Goal: Task Accomplishment & Management: Use online tool/utility

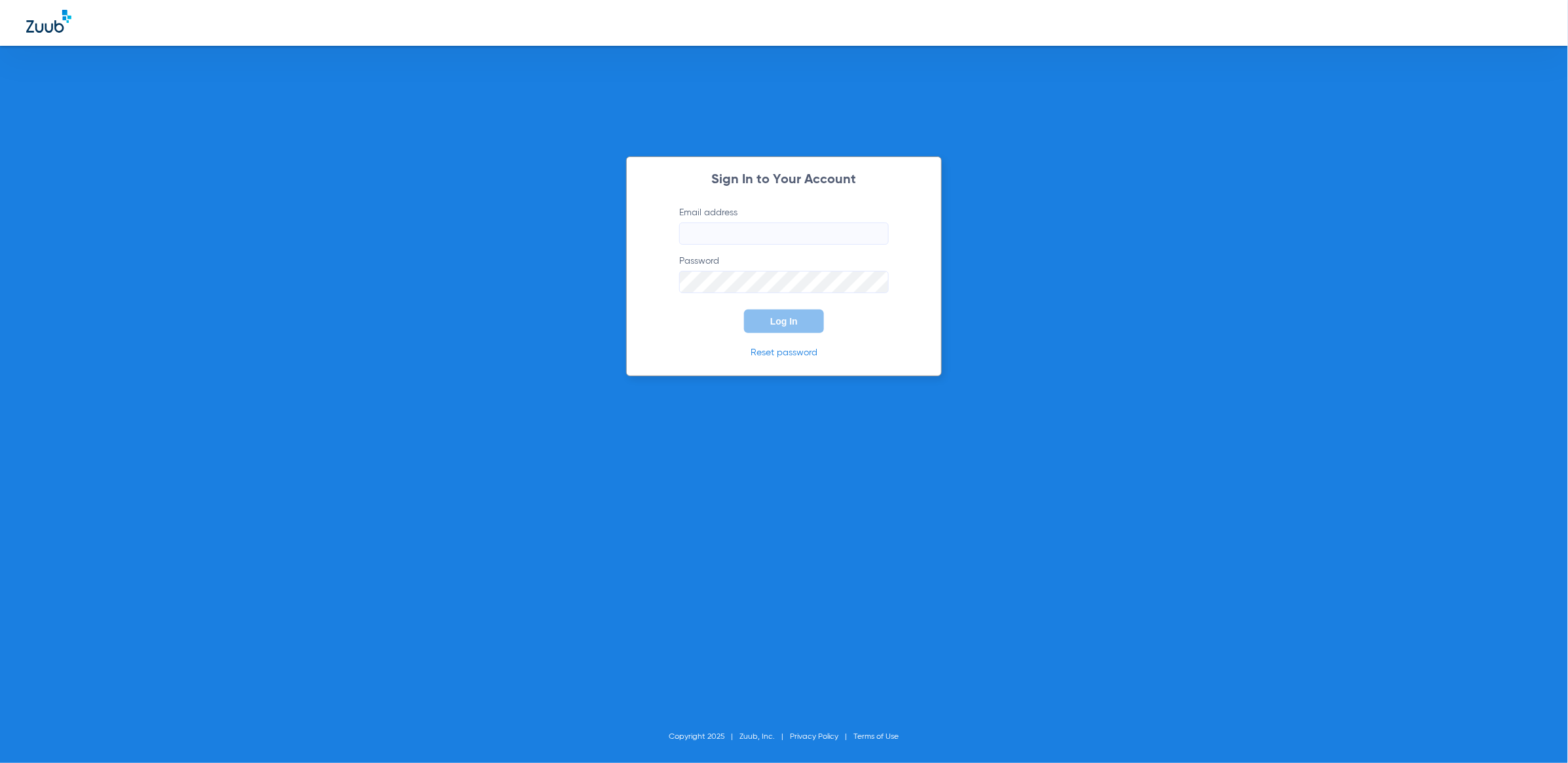
click at [789, 232] on input "Email address" at bounding box center [784, 233] width 210 height 22
type input "[PERSON_NAME][EMAIL_ADDRESS][PERSON_NAME][DOMAIN_NAME]"
click at [802, 320] on button "Log In" at bounding box center [784, 321] width 80 height 24
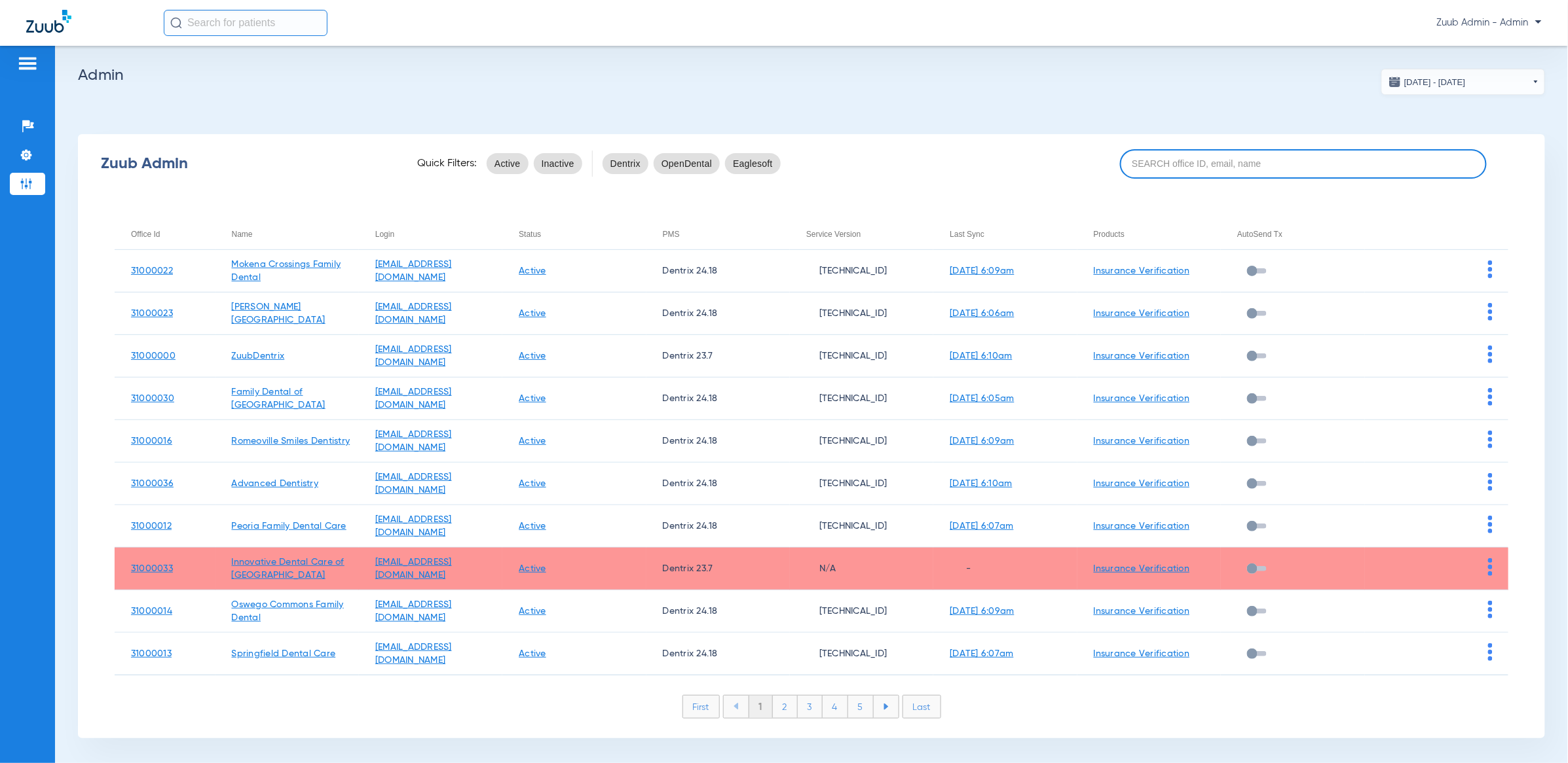
click at [1136, 161] on input at bounding box center [1303, 164] width 367 height 30
paste input "31000014"
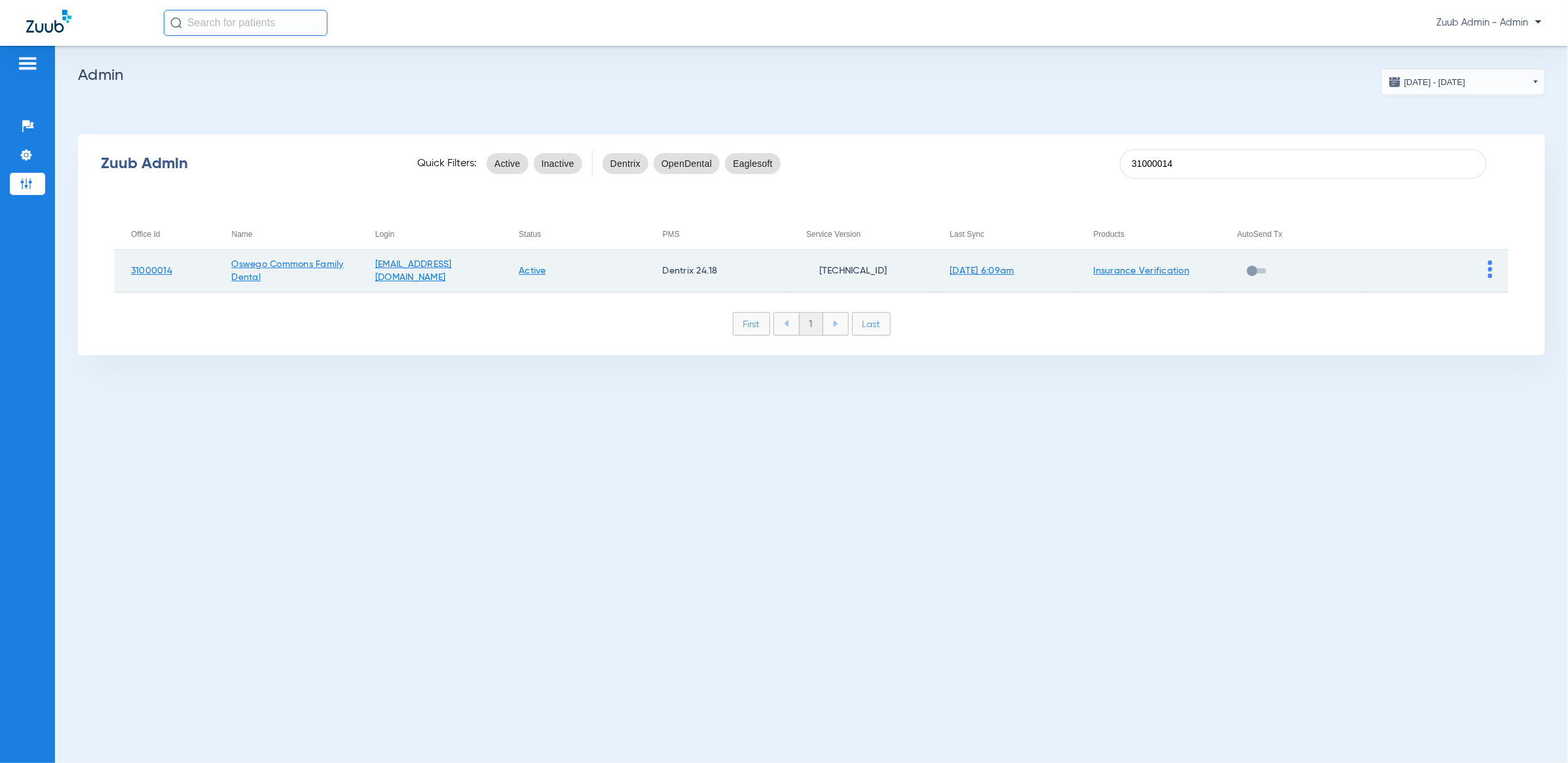
type input "31000014"
click at [1490, 266] on img at bounding box center [1490, 269] width 5 height 18
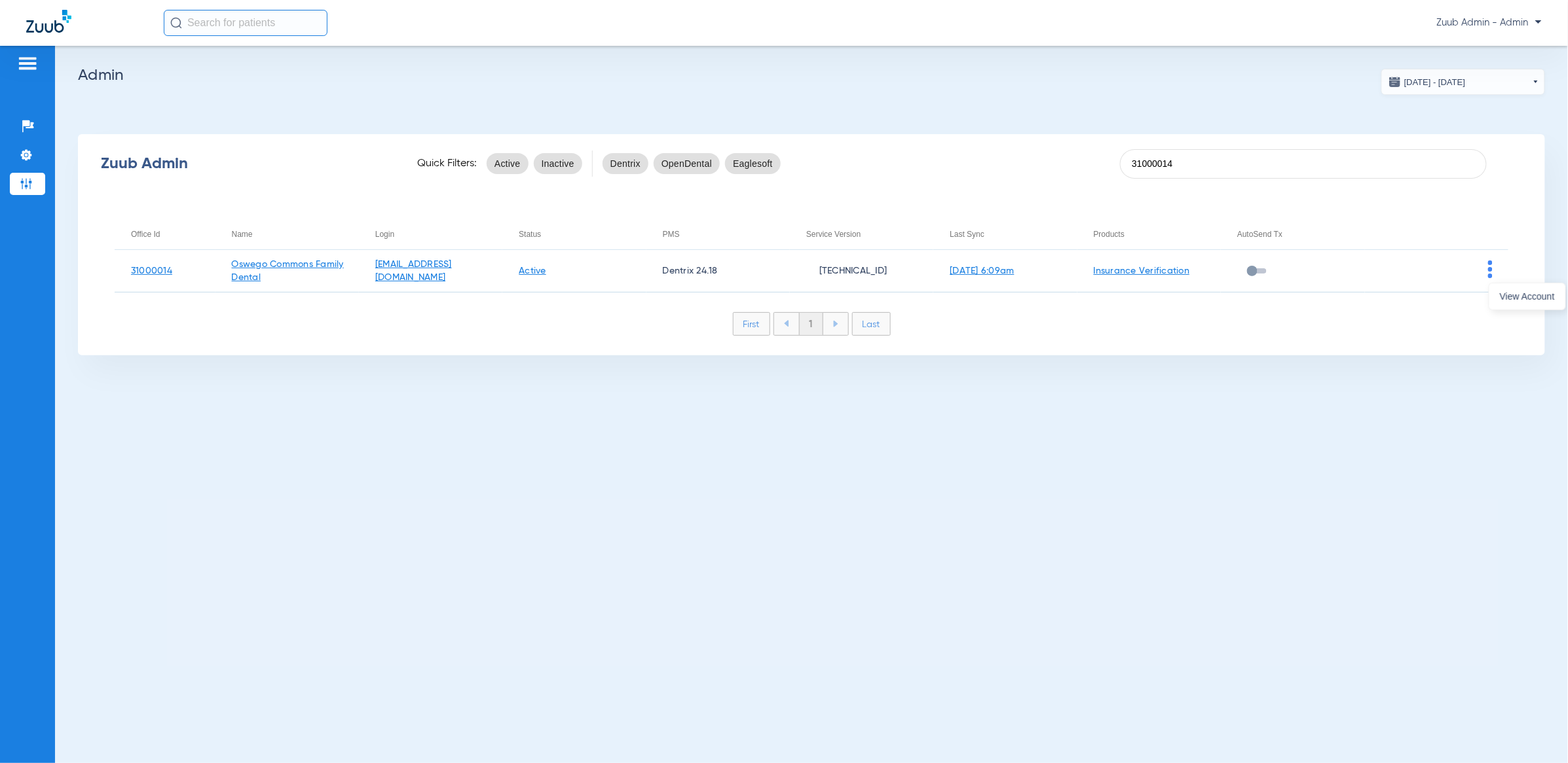
click at [1501, 296] on span "View Account" at bounding box center [1528, 297] width 55 height 9
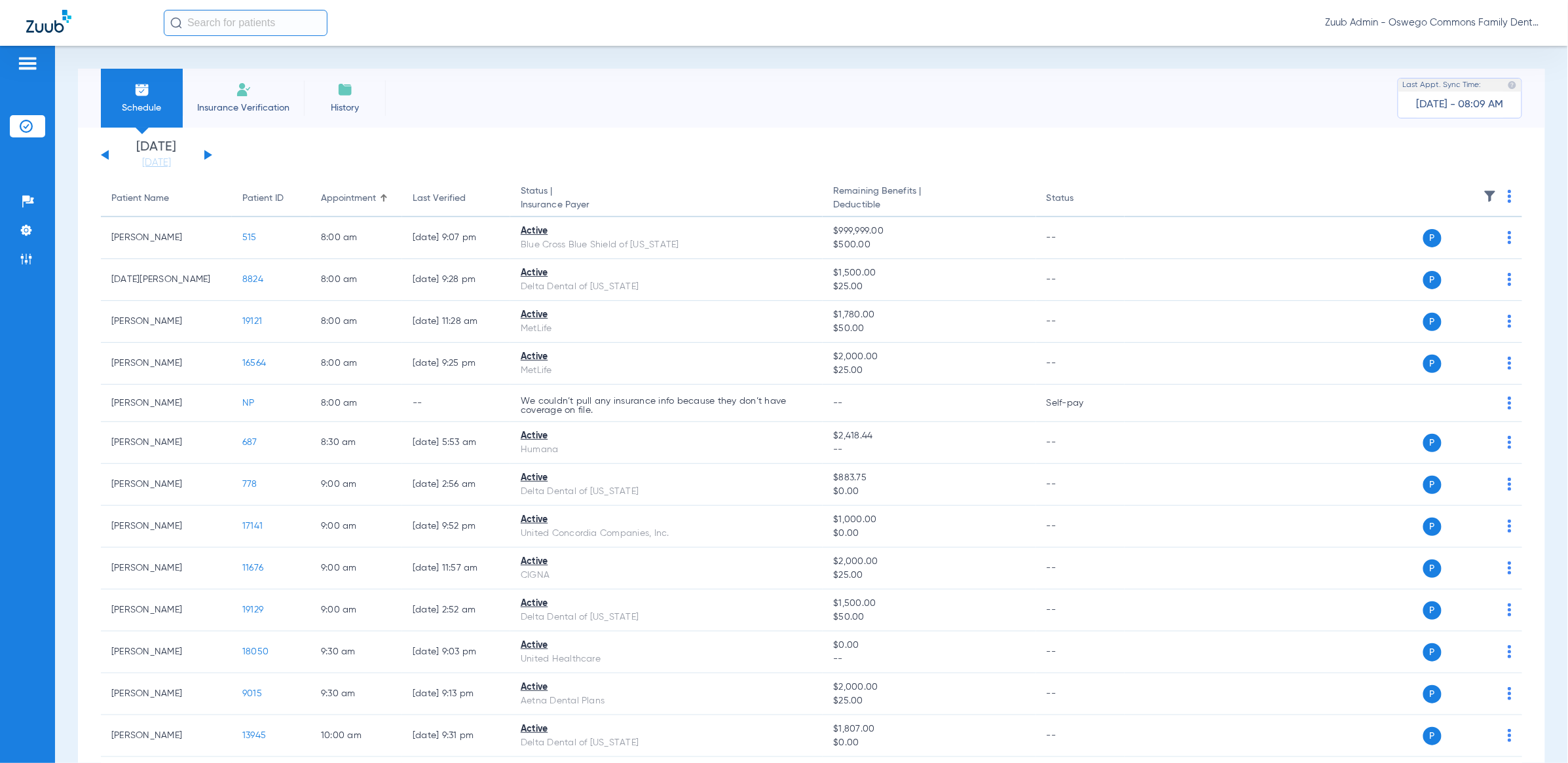
click at [260, 90] on li "Insurance Verification" at bounding box center [244, 98] width 121 height 59
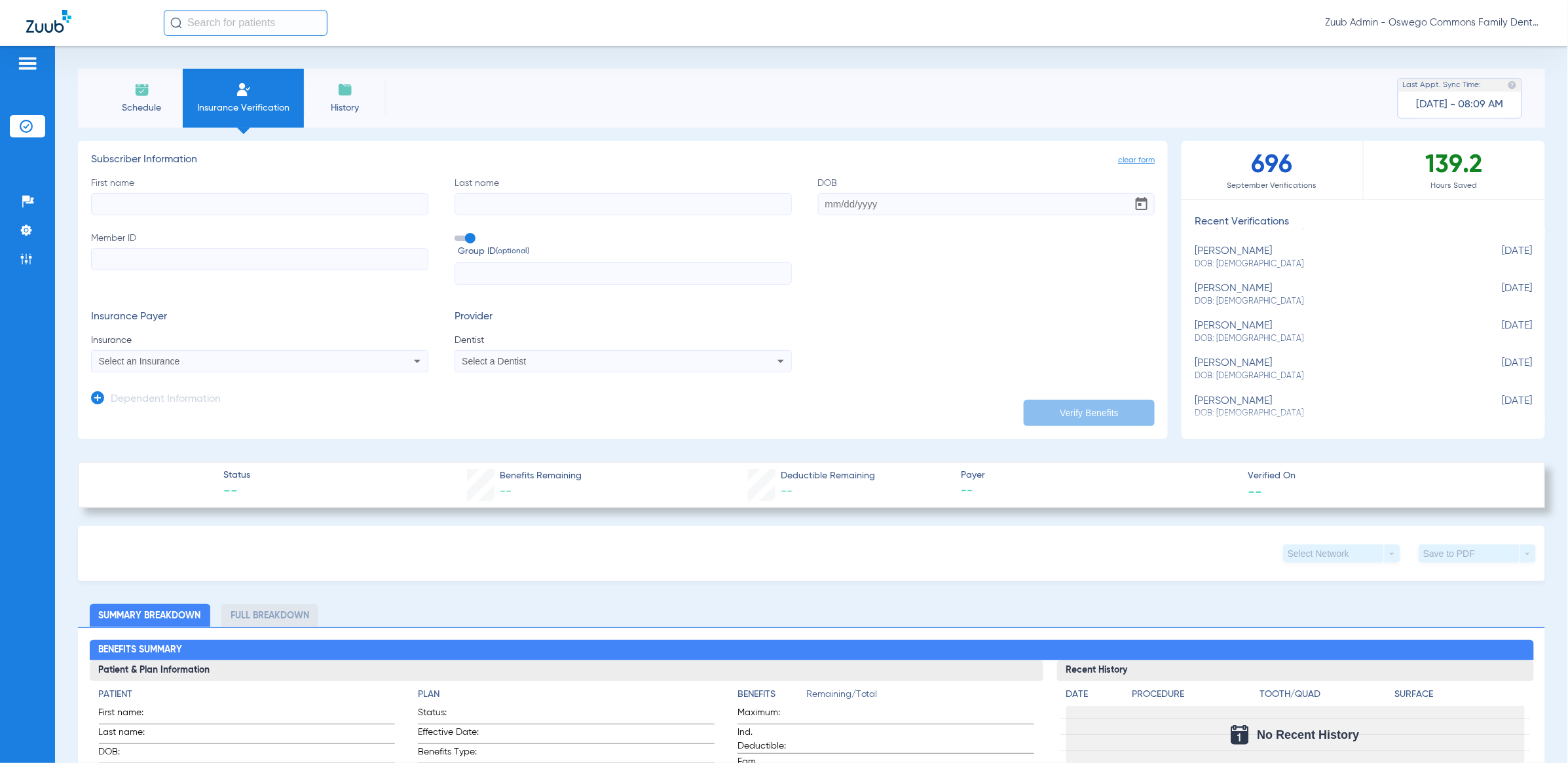
scroll to position [54, 0]
click at [298, 34] on input "text" at bounding box center [246, 23] width 164 height 26
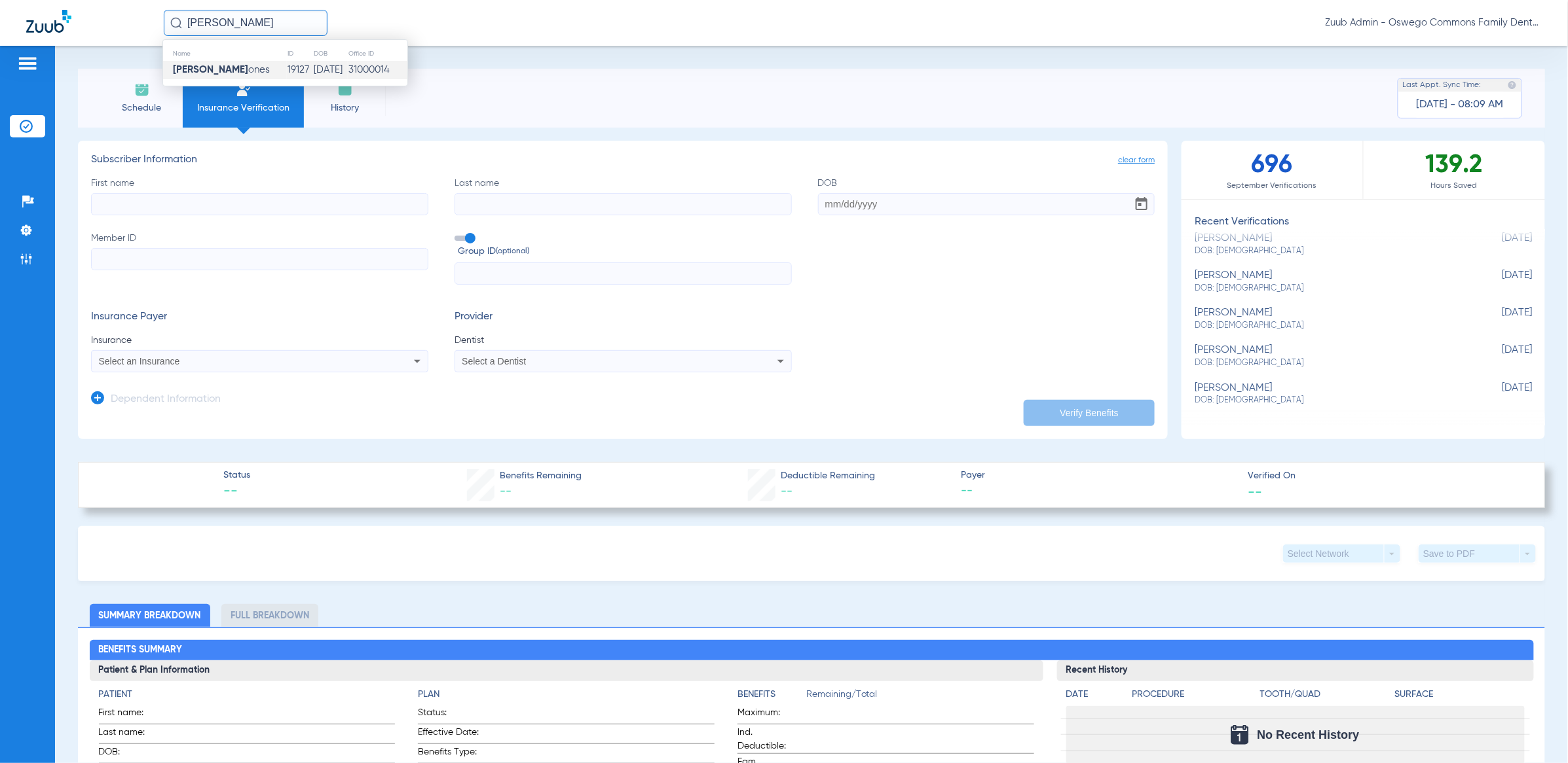
type input "[PERSON_NAME]"
click at [313, 75] on td "[DATE]" at bounding box center [330, 69] width 34 height 18
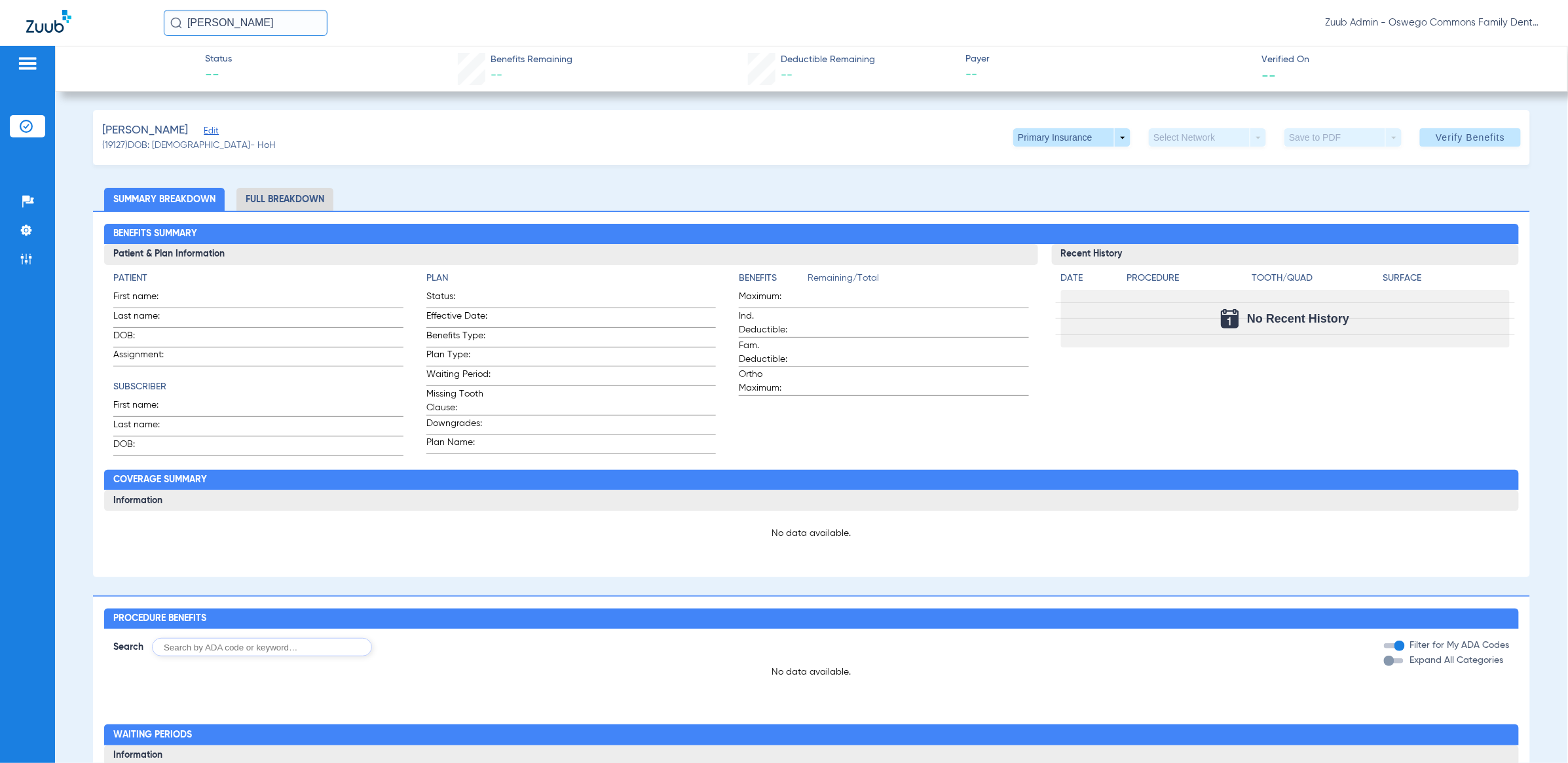
click at [204, 134] on span "Edit" at bounding box center [209, 132] width 11 height 12
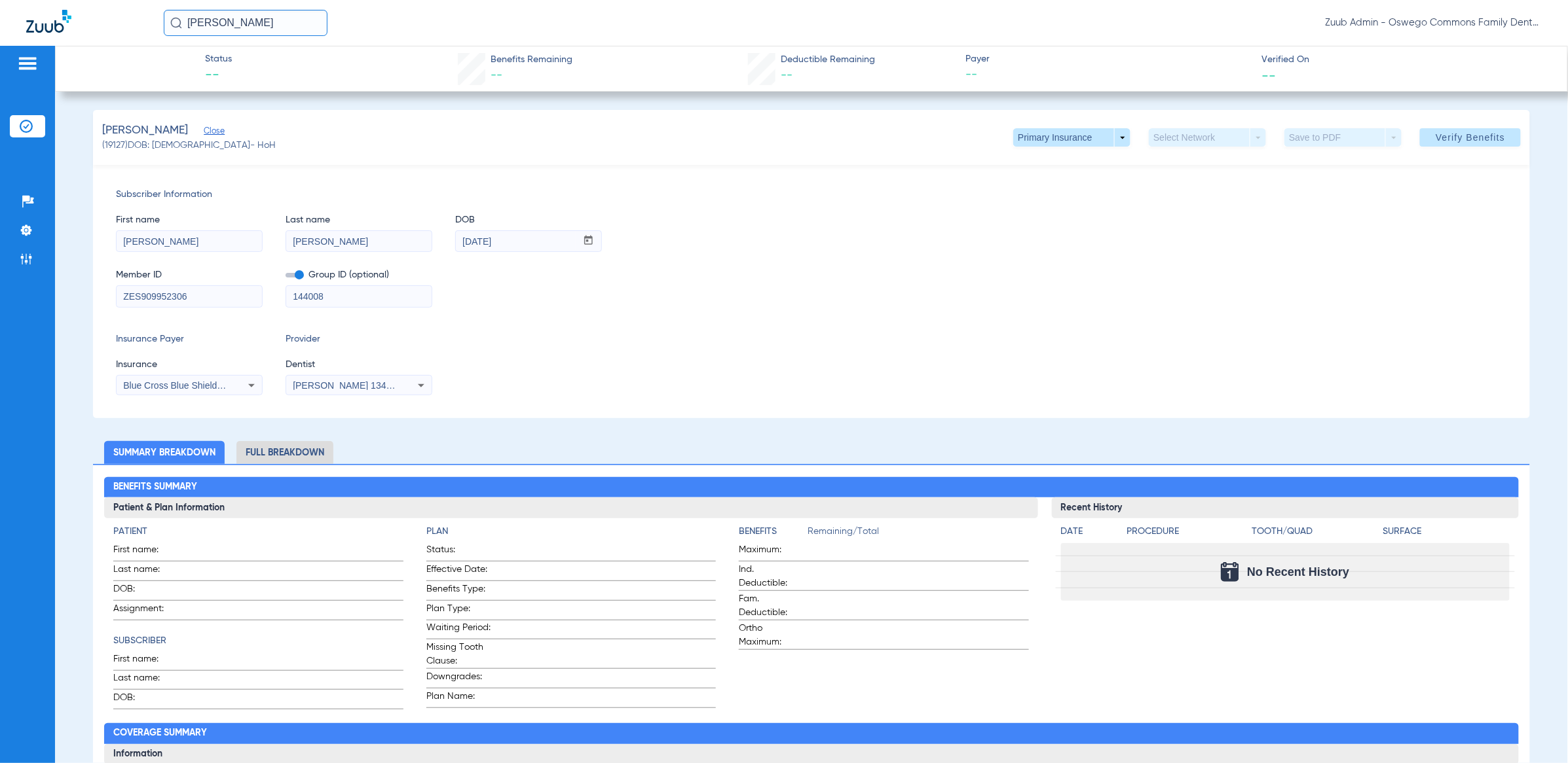
click at [251, 383] on icon at bounding box center [251, 385] width 16 height 16
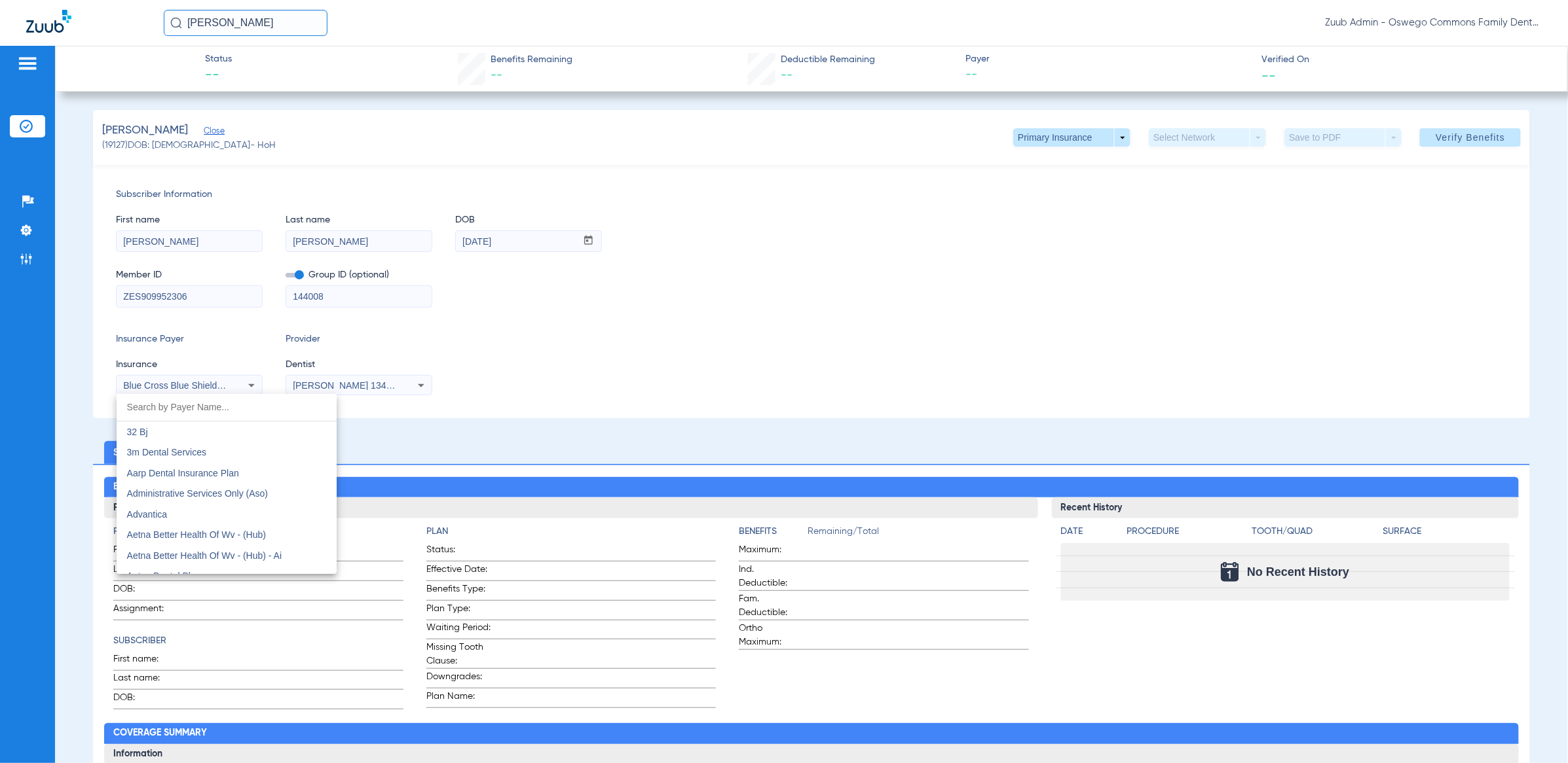
scroll to position [1436, 0]
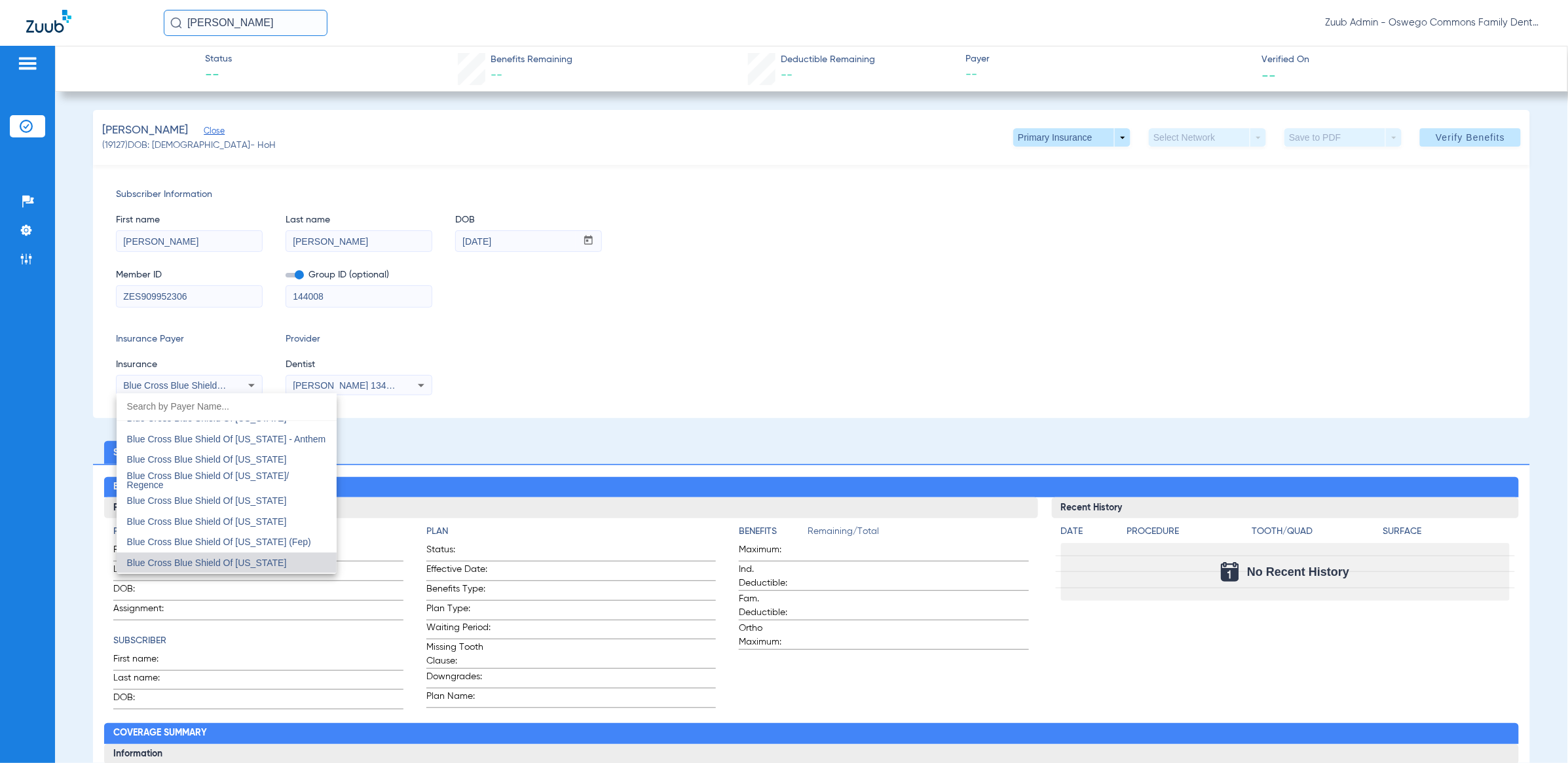
drag, startPoint x: 645, startPoint y: 348, endPoint x: 656, endPoint y: 331, distance: 20.2
click at [645, 347] on div at bounding box center [784, 381] width 1568 height 763
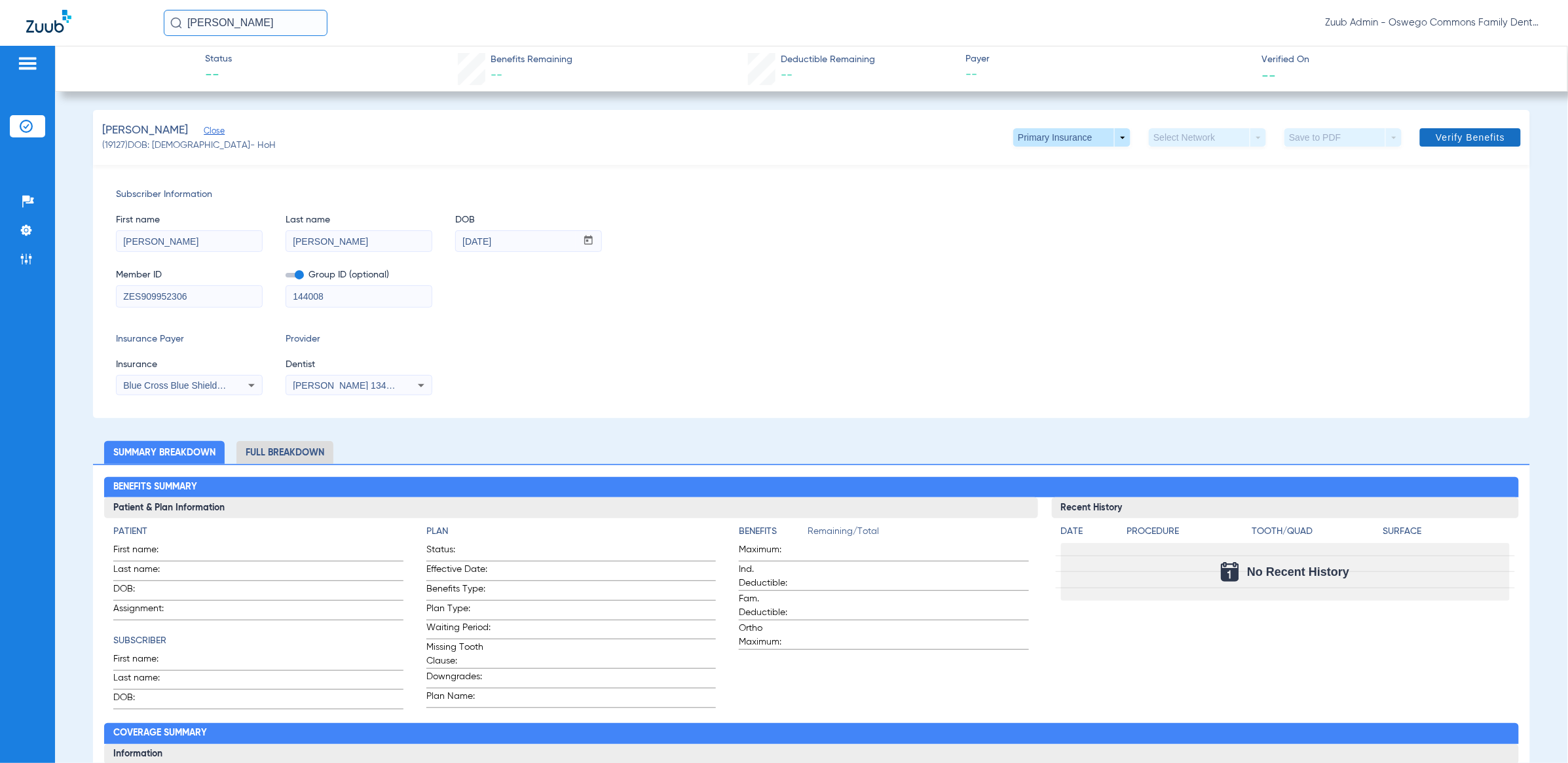
click at [1453, 144] on span at bounding box center [1470, 137] width 101 height 32
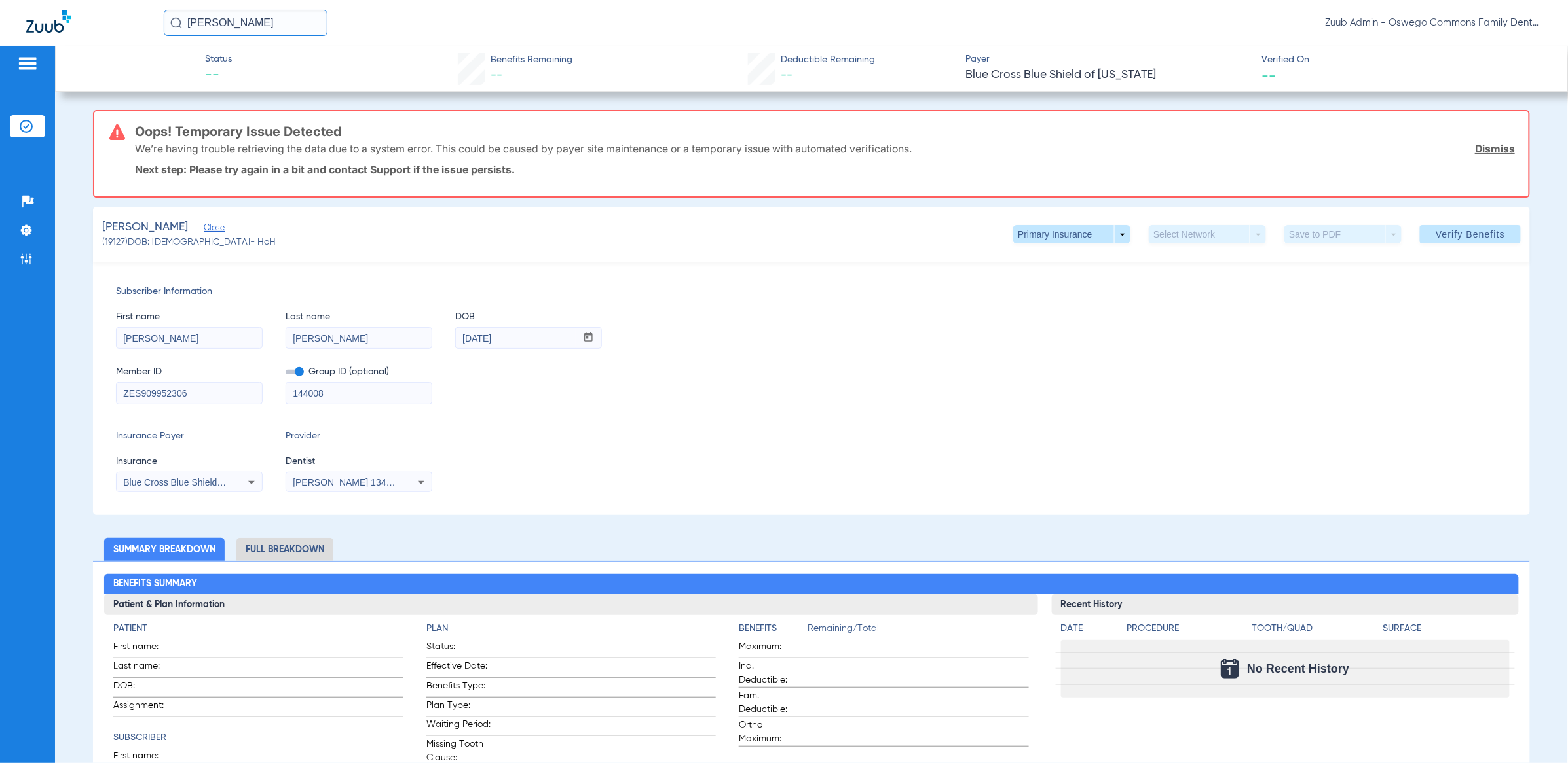
click at [231, 482] on div "Blue Cross Blue Shield Of [US_STATE]" at bounding box center [189, 482] width 145 height 16
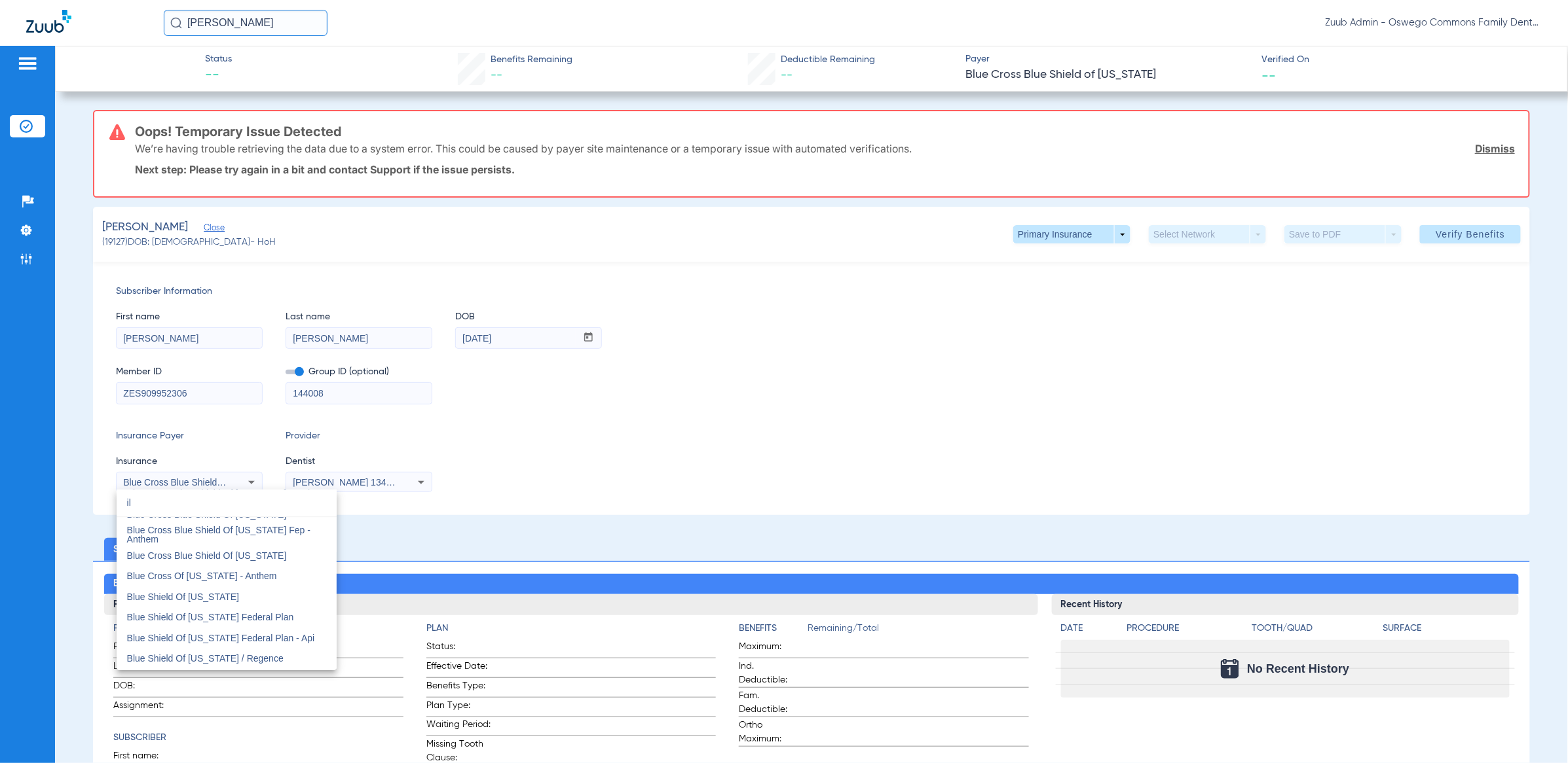
scroll to position [28, 0]
type input "il"
click at [238, 519] on span "Blue Cross Blue Shield Of [US_STATE]" at bounding box center [207, 521] width 160 height 11
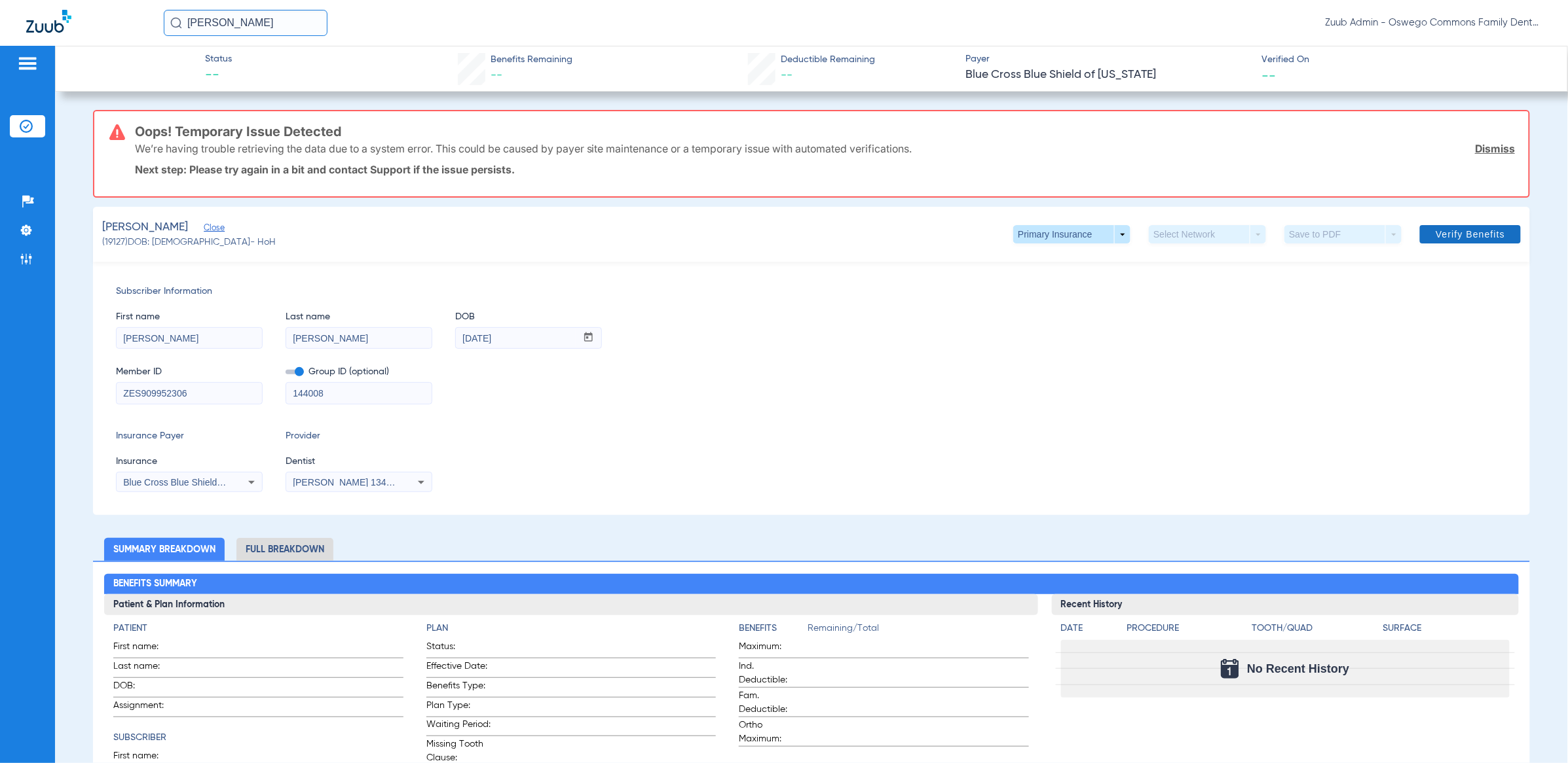
click at [1433, 242] on span at bounding box center [1470, 234] width 101 height 32
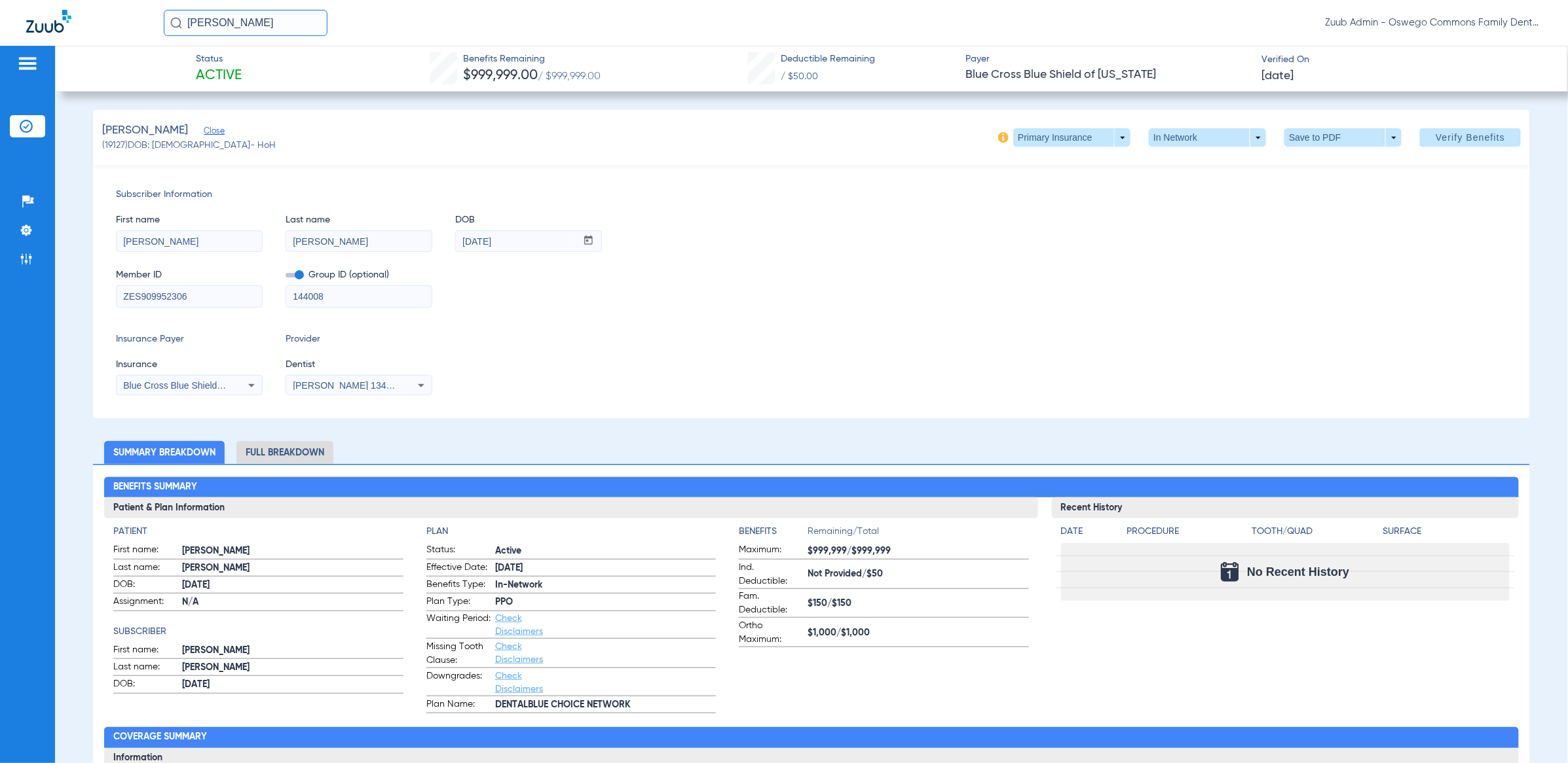
click at [288, 452] on li "Full Breakdown" at bounding box center [285, 453] width 97 height 23
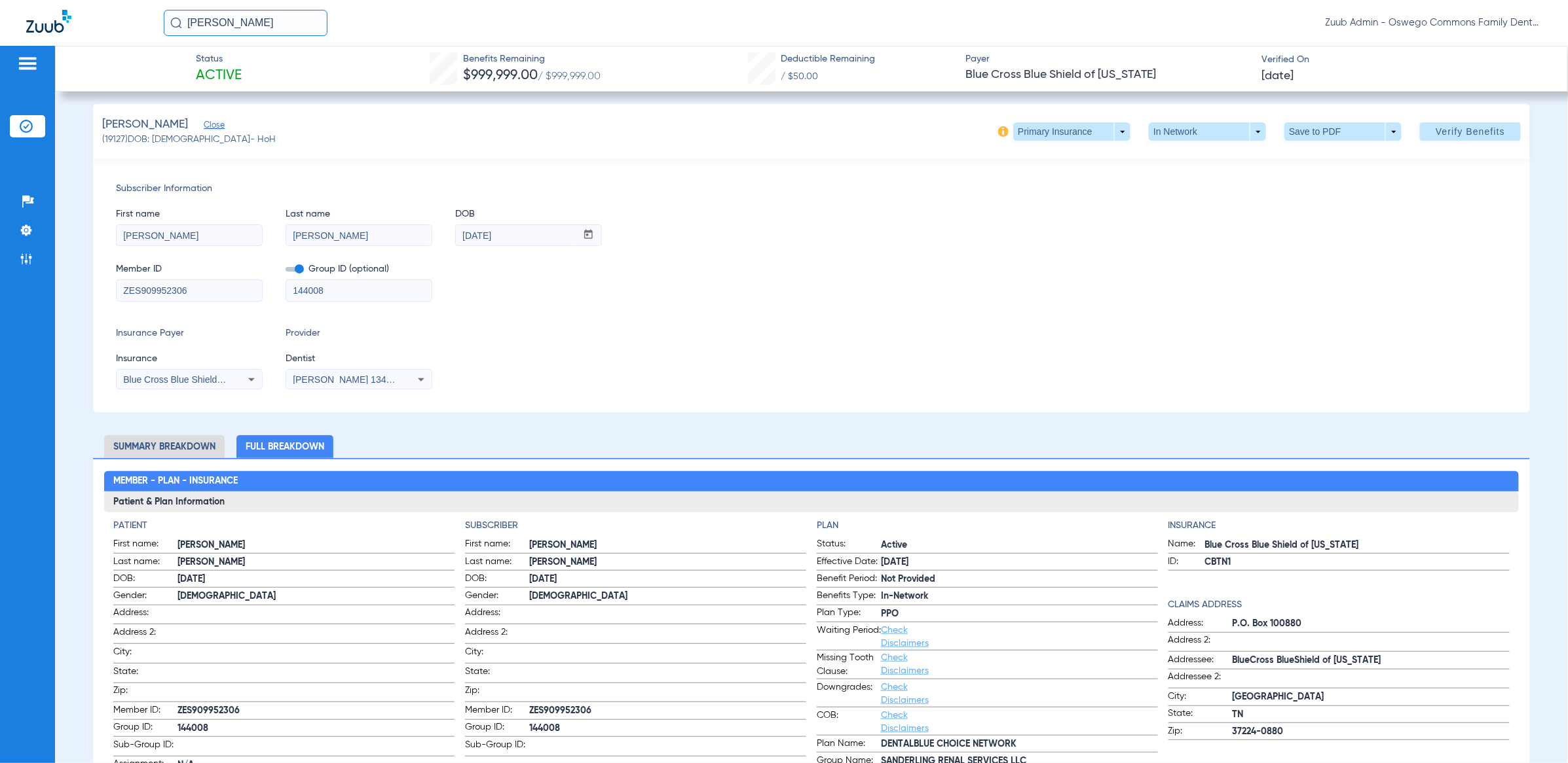
scroll to position [7, 0]
click at [178, 372] on div "Blue Cross Blue Shield Of [US_STATE]" at bounding box center [189, 378] width 145 height 16
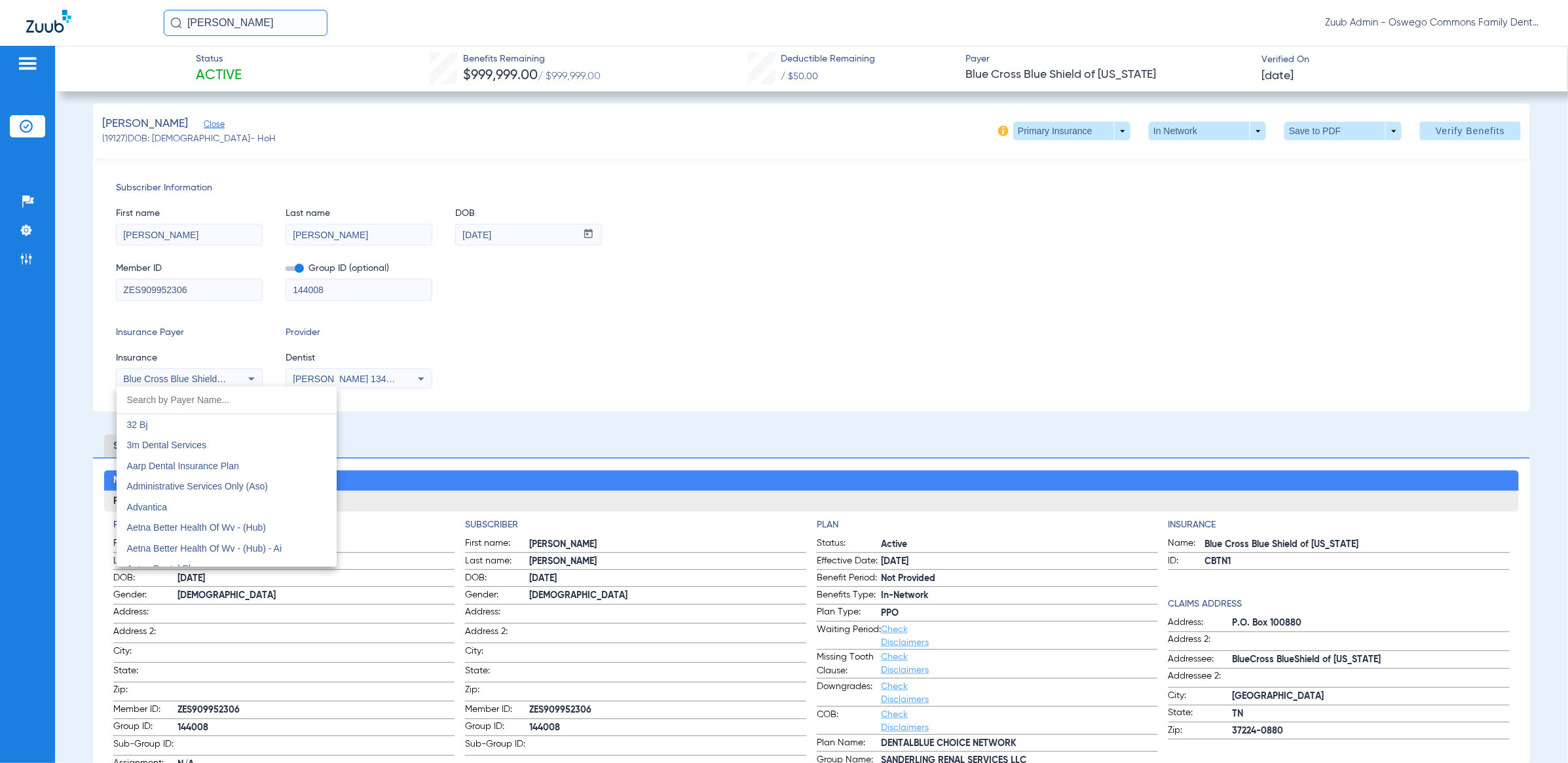
scroll to position [982, 0]
click at [815, 291] on div at bounding box center [784, 381] width 1568 height 763
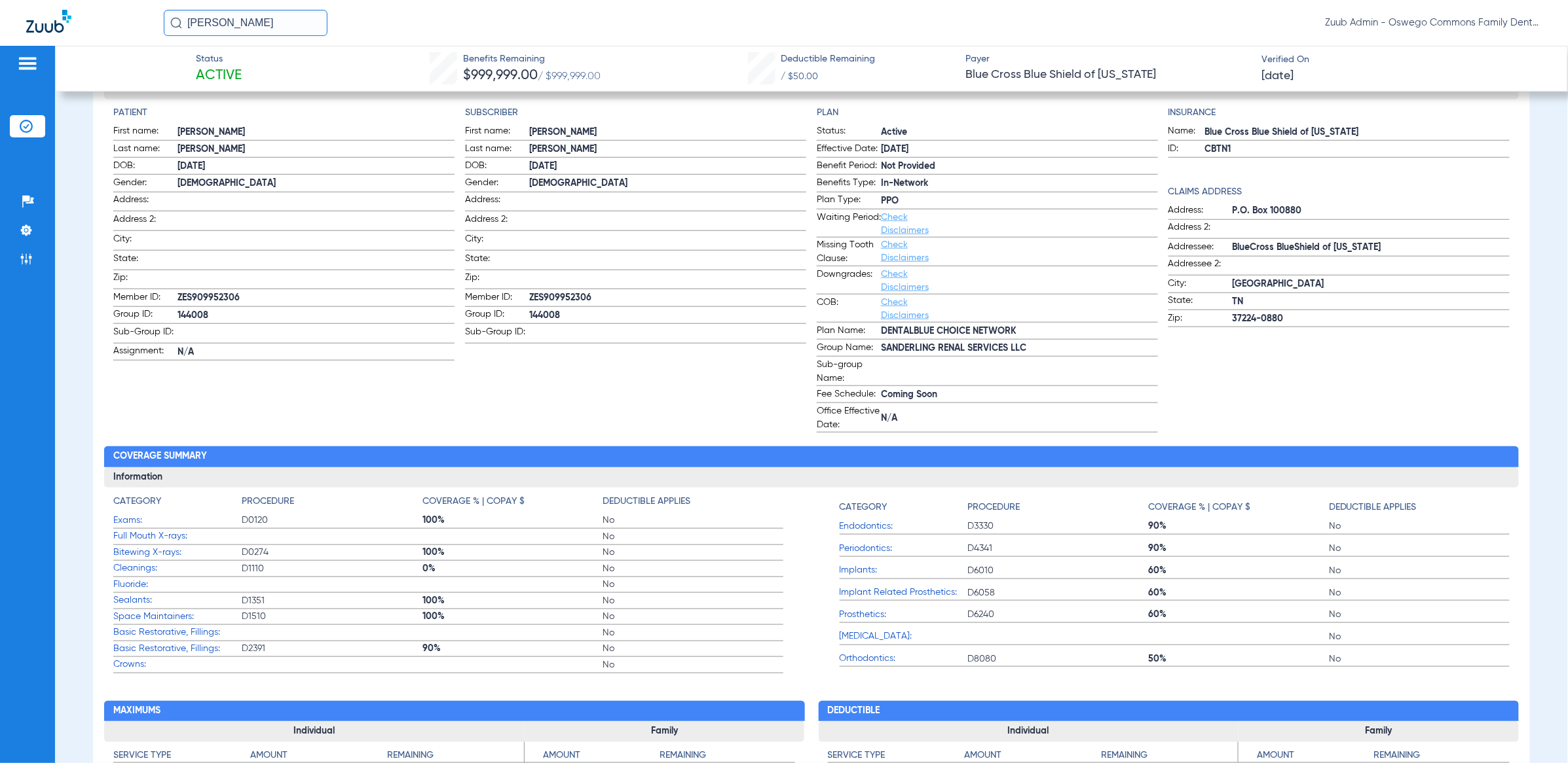
scroll to position [0, 0]
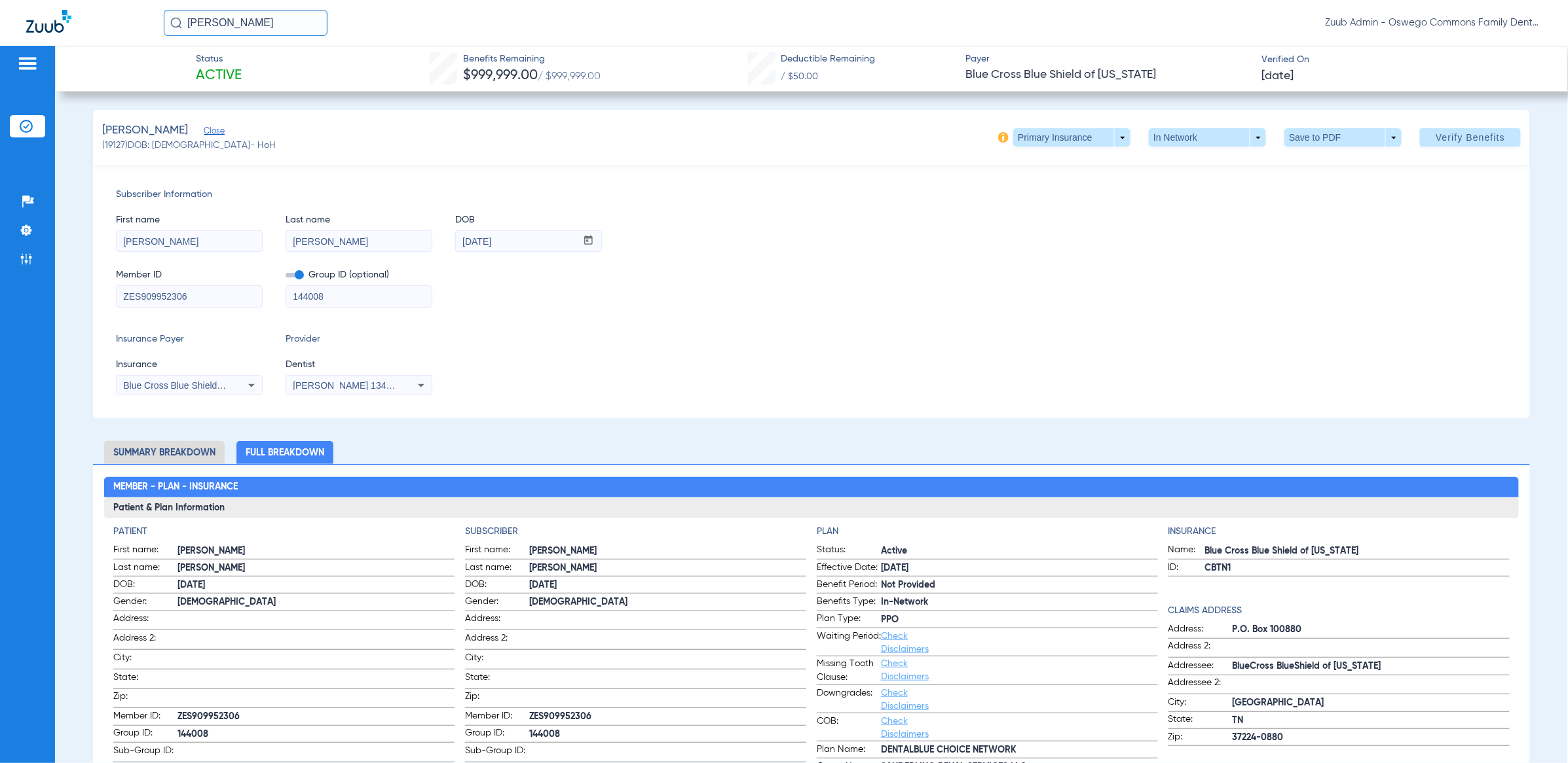
click at [206, 289] on input "ZES909952306" at bounding box center [189, 296] width 145 height 21
click at [207, 287] on input "ZES909952306" at bounding box center [189, 296] width 145 height 21
click at [204, 293] on input "ZES909952306" at bounding box center [189, 296] width 145 height 21
click at [798, 221] on div "First name [PERSON_NAME] Last name [PERSON_NAME] DOB mm / dd / yyyy [DATE]" at bounding box center [812, 227] width 1392 height 51
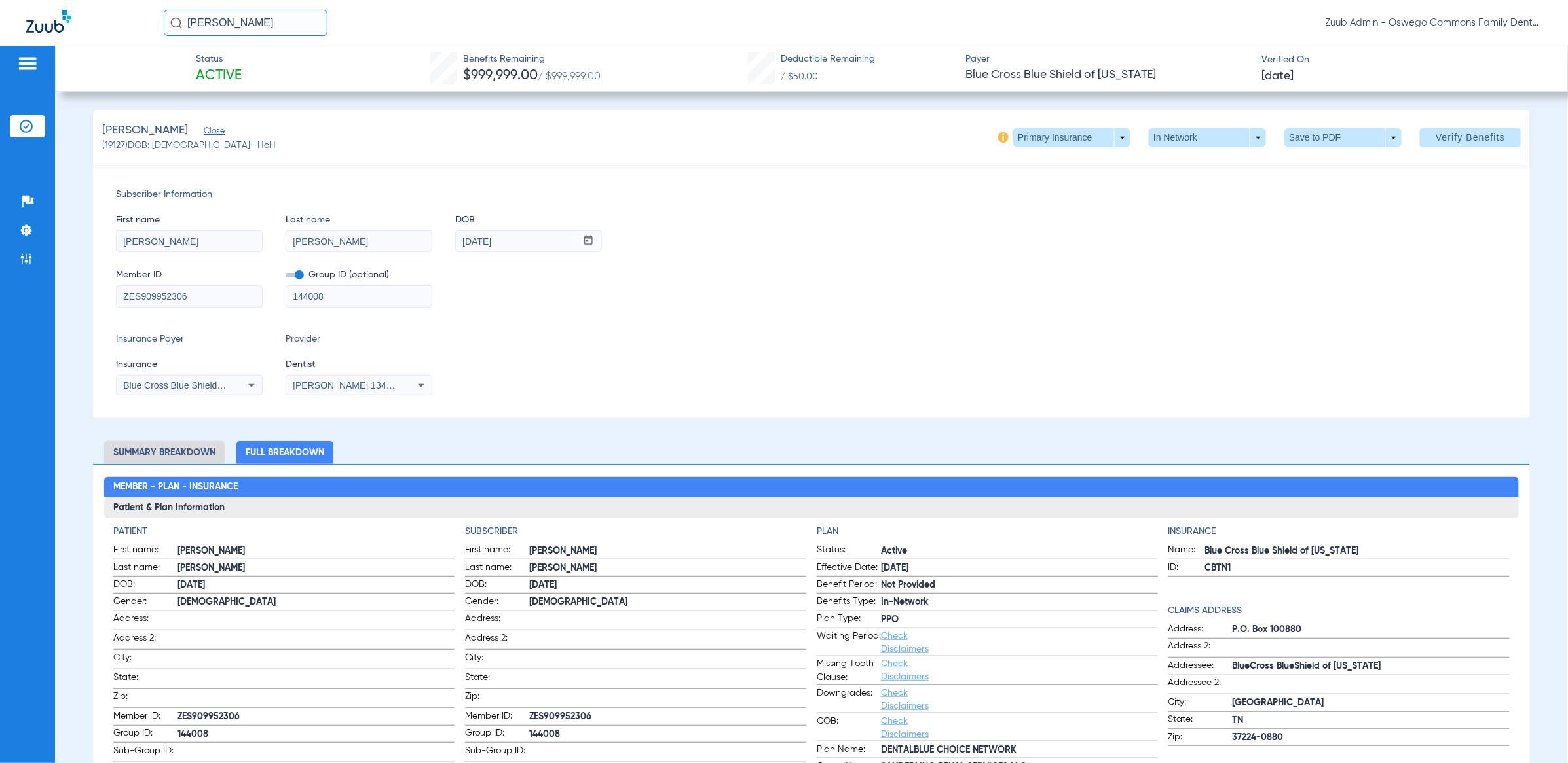
click at [163, 385] on span "Blue Cross Blue Shield Of [US_STATE]" at bounding box center [202, 386] width 160 height 11
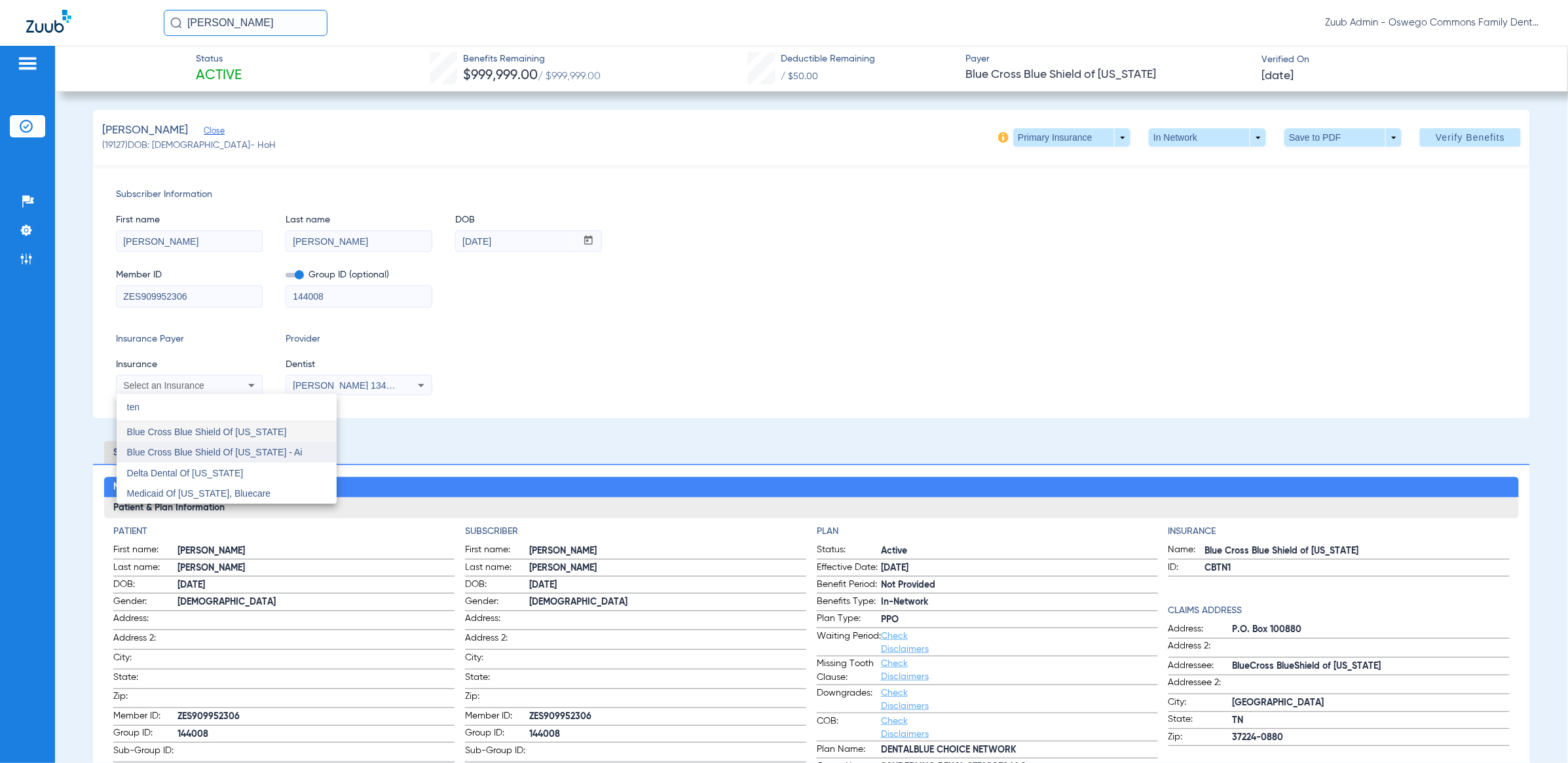
type input "ten"
click at [232, 453] on span "Blue Cross Blue Shield Of [US_STATE] - Ai" at bounding box center [215, 453] width 175 height 11
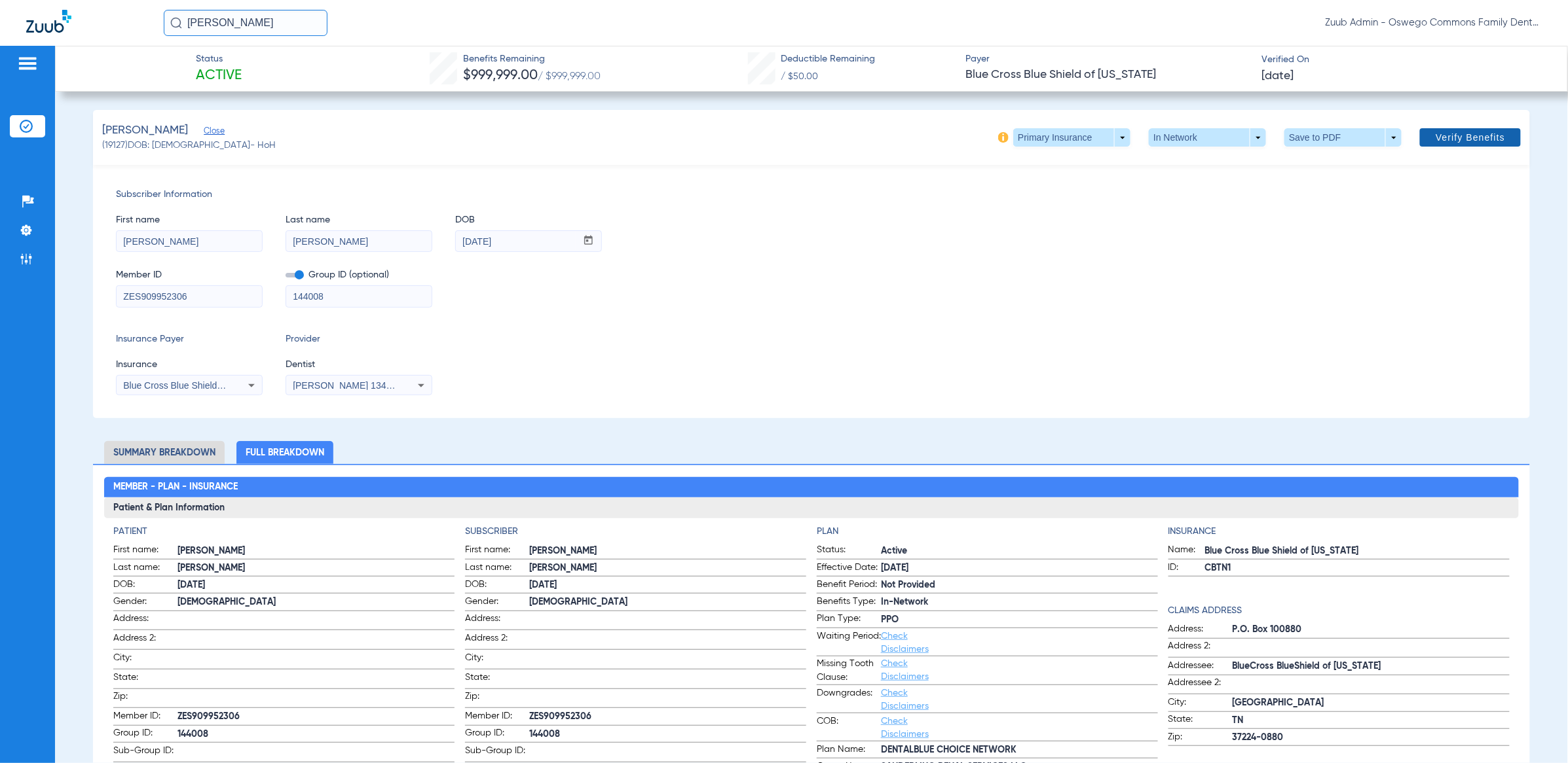
click at [1459, 136] on span "Verify Benefits" at bounding box center [1470, 138] width 70 height 11
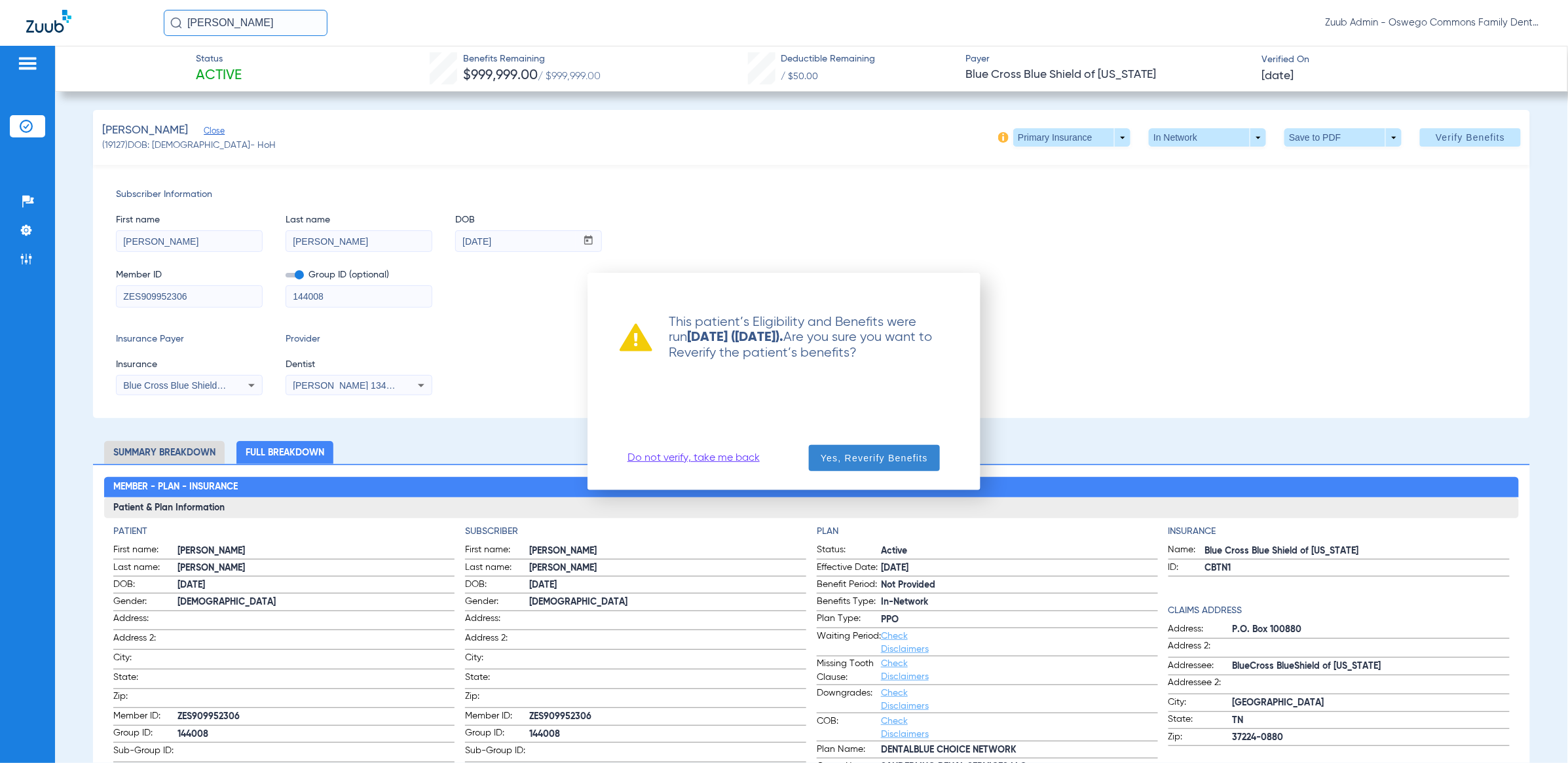
click at [925, 458] on span "Yes, Reverify Benefits" at bounding box center [874, 458] width 107 height 13
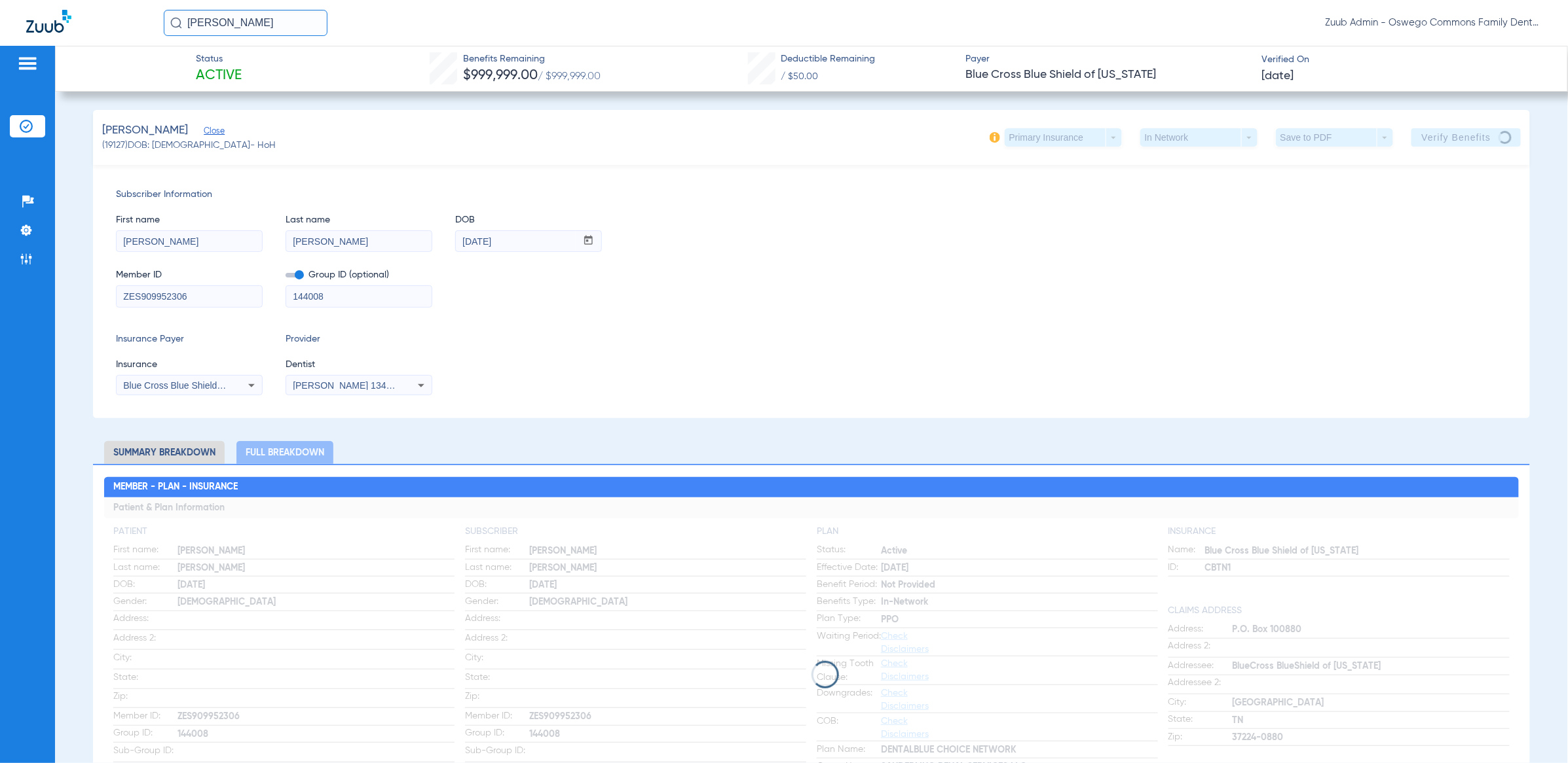
click at [654, 343] on div "Insurance Payer Insurance Blue Cross Blue Shield Of [US_STATE] - Ai Provider De…" at bounding box center [812, 364] width 1392 height 63
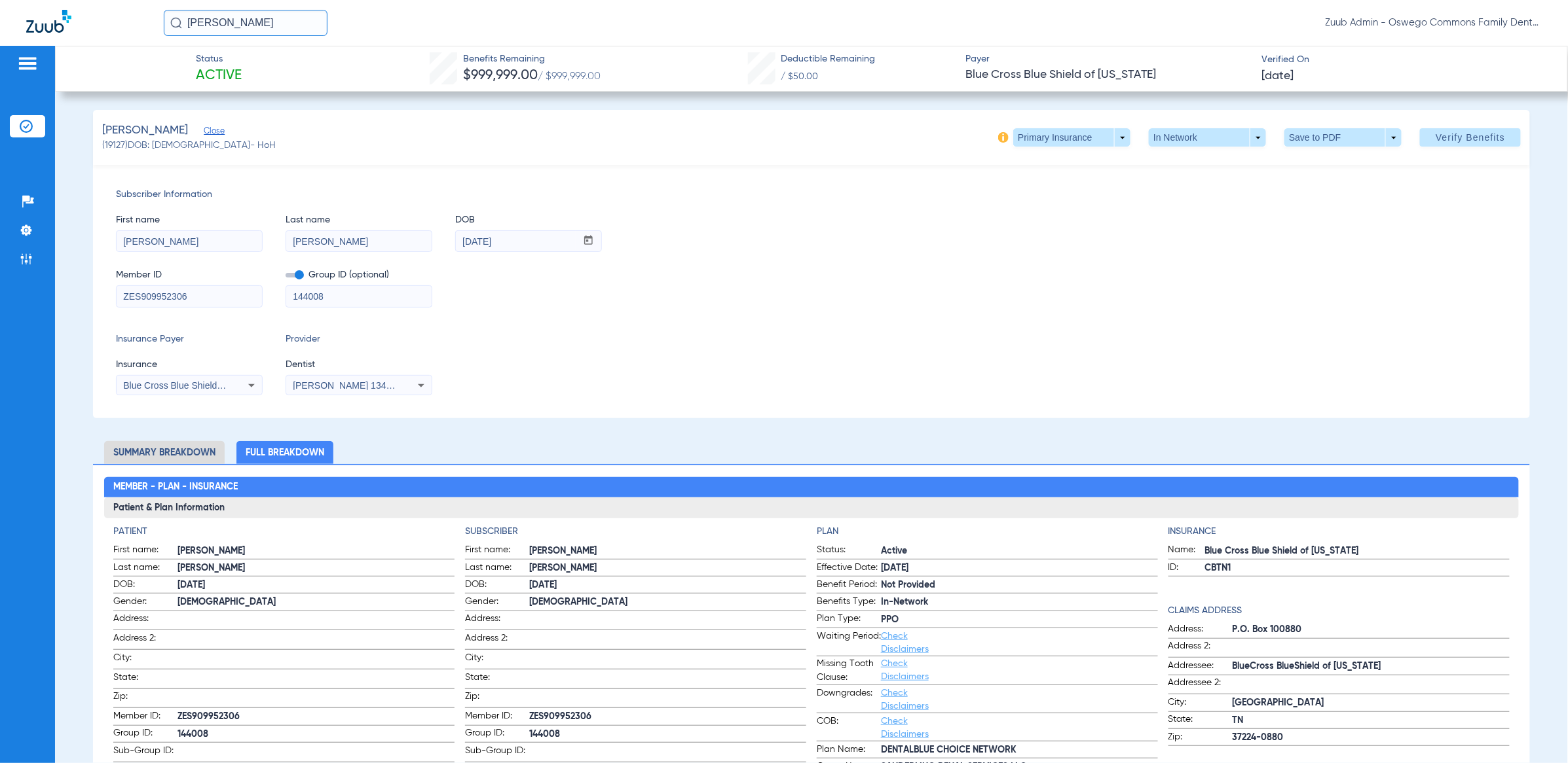
click at [210, 305] on input "ZES909952306" at bounding box center [189, 296] width 145 height 21
click at [215, 383] on span "Blue Cross Blue Shield Of [US_STATE] - Ai" at bounding box center [211, 386] width 175 height 11
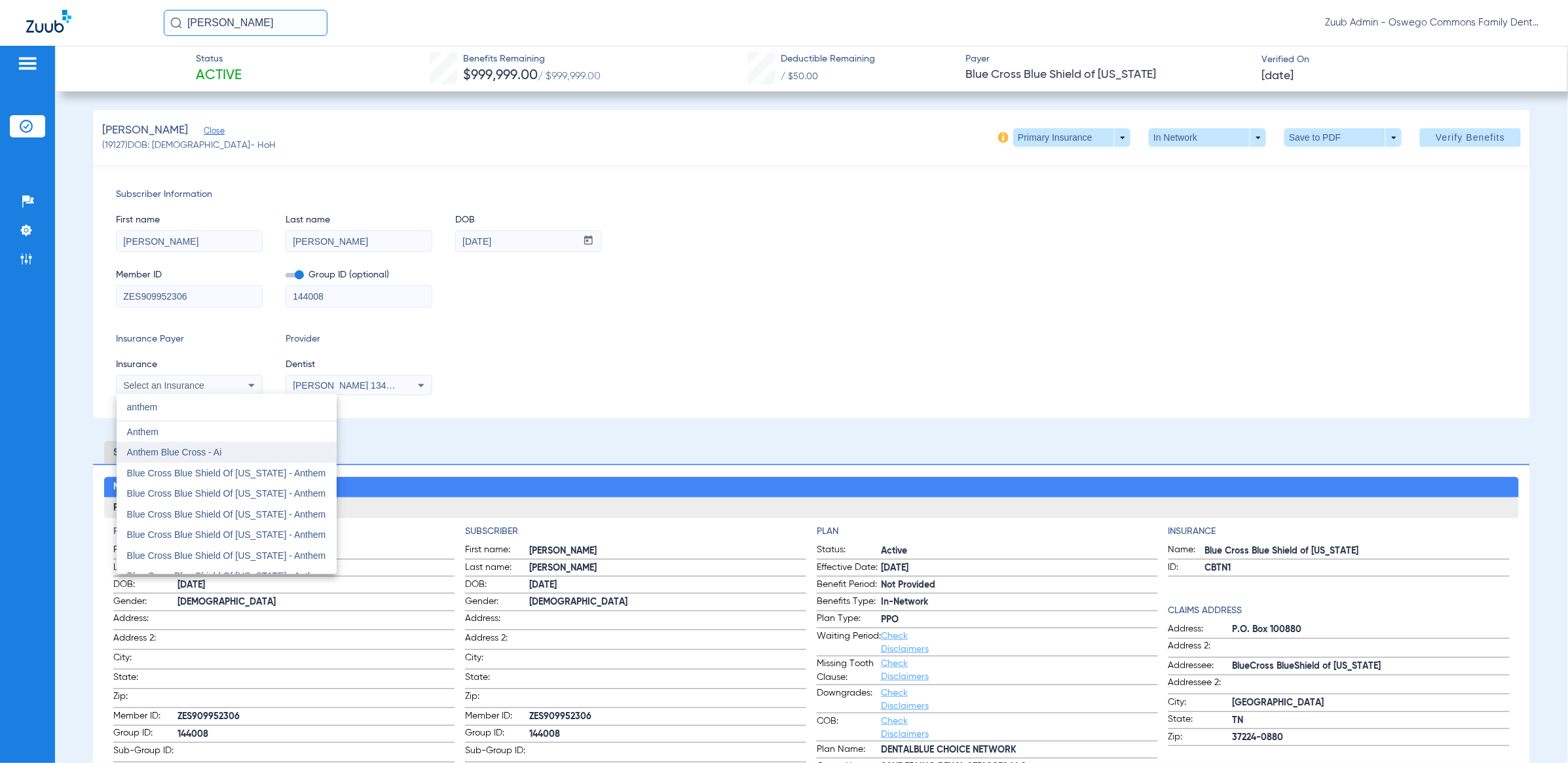
type input "anthem"
click at [233, 457] on mat-option "Anthem Blue Cross - Ai" at bounding box center [227, 452] width 220 height 21
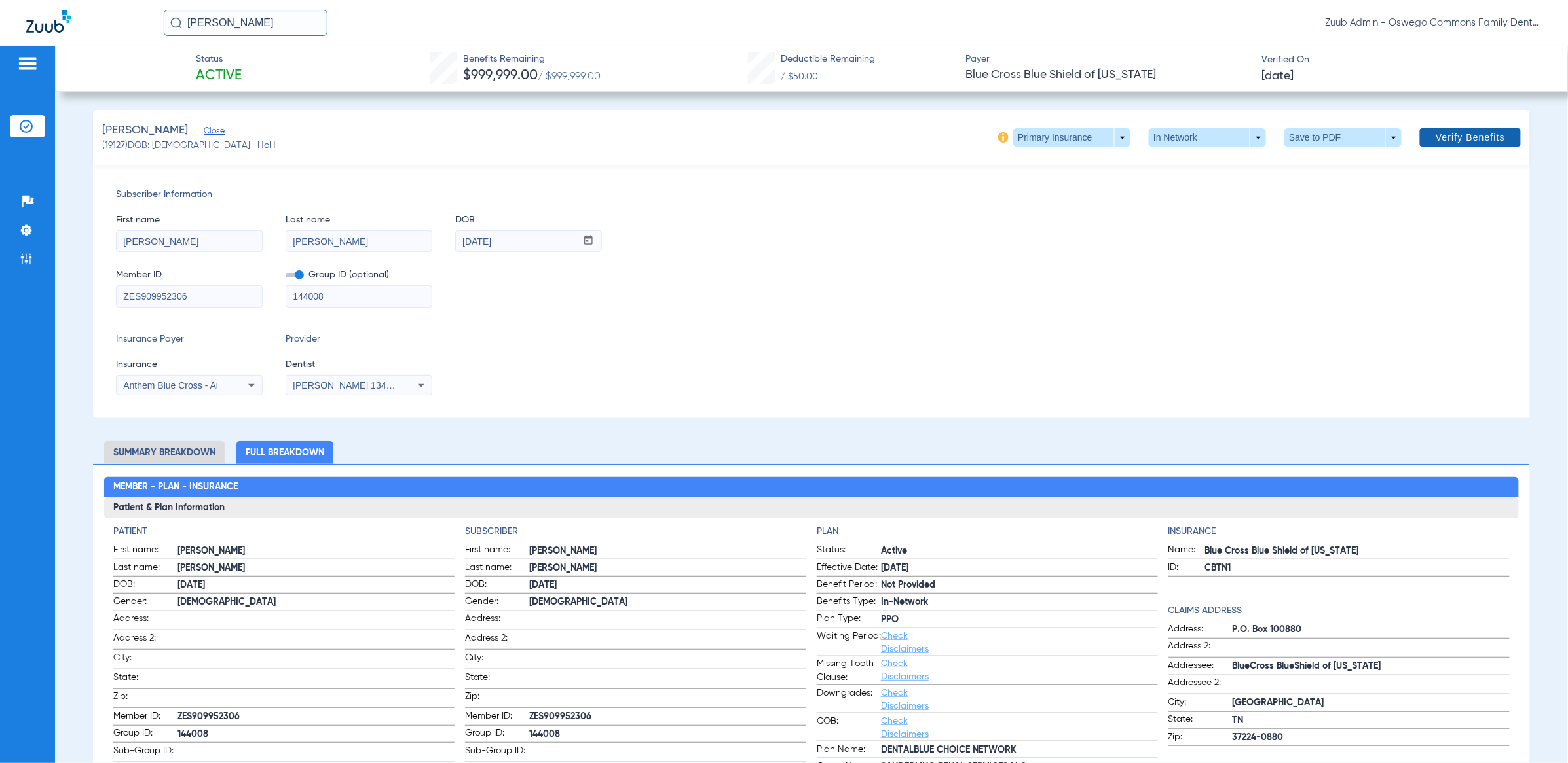
click at [1450, 137] on span "Verify Benefits" at bounding box center [1470, 138] width 70 height 11
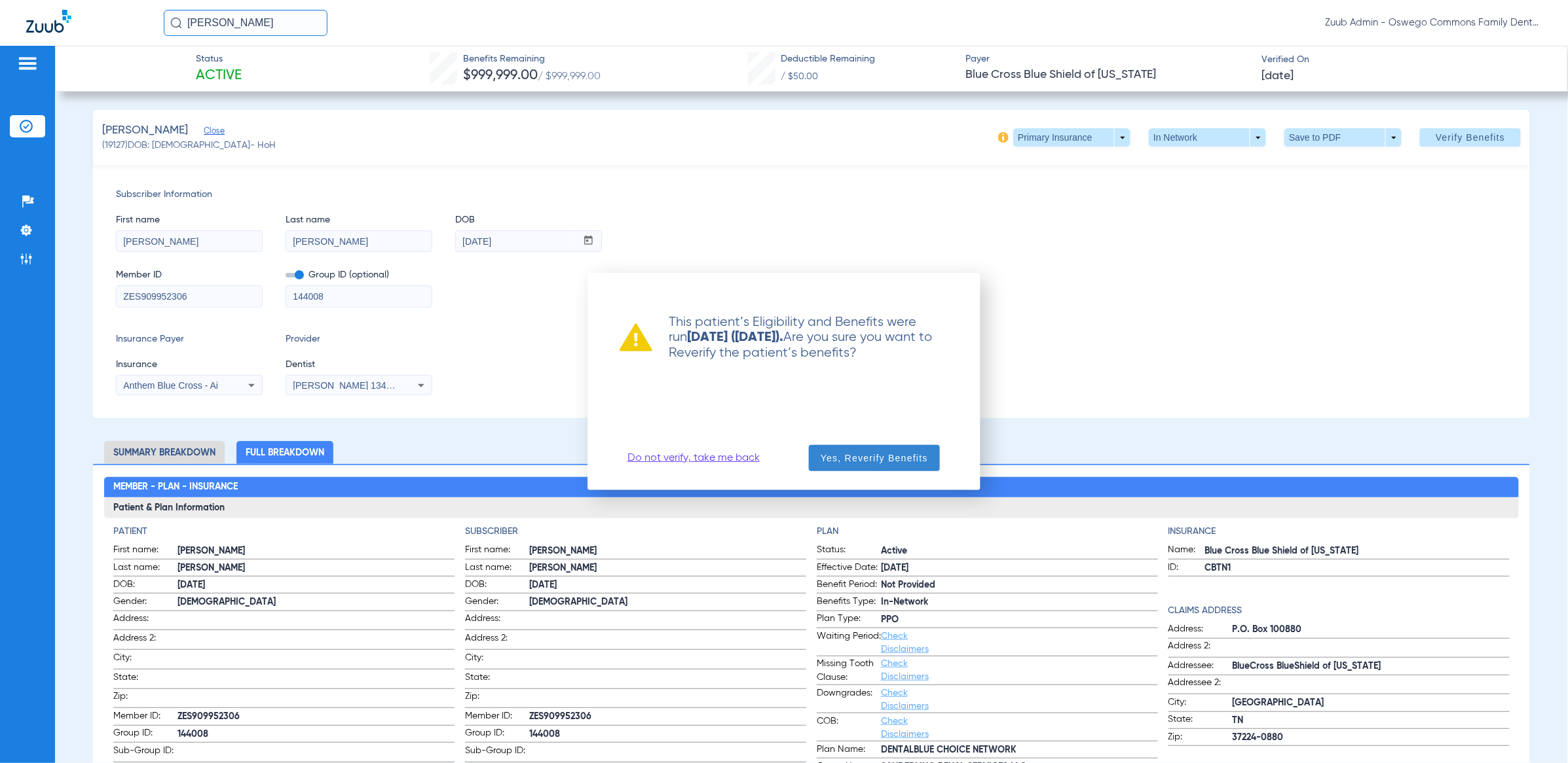
click at [921, 459] on span "Yes, Reverify Benefits" at bounding box center [874, 458] width 107 height 13
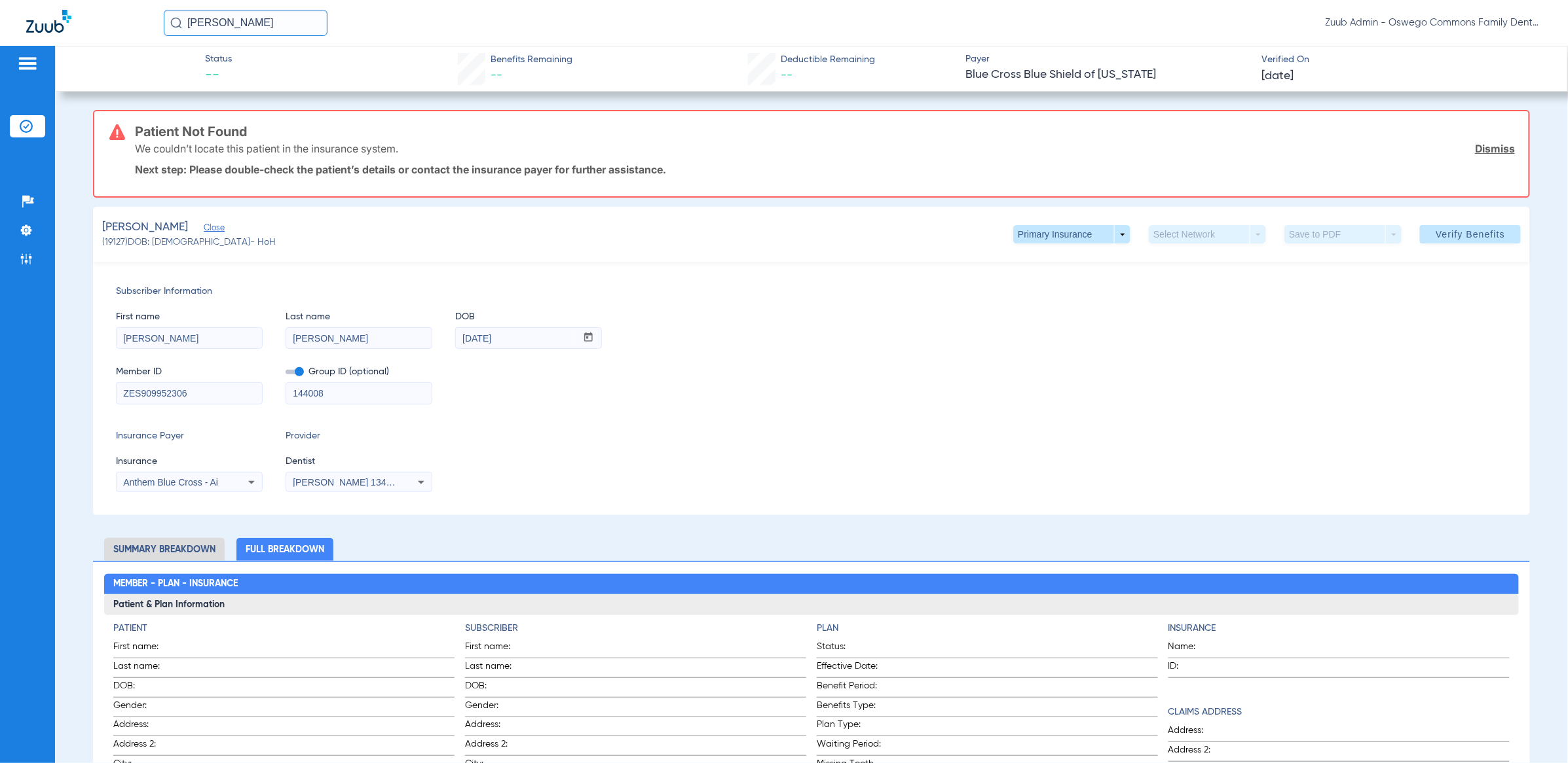
click at [234, 480] on div "Anthem Blue Cross - Ai" at bounding box center [189, 482] width 145 height 16
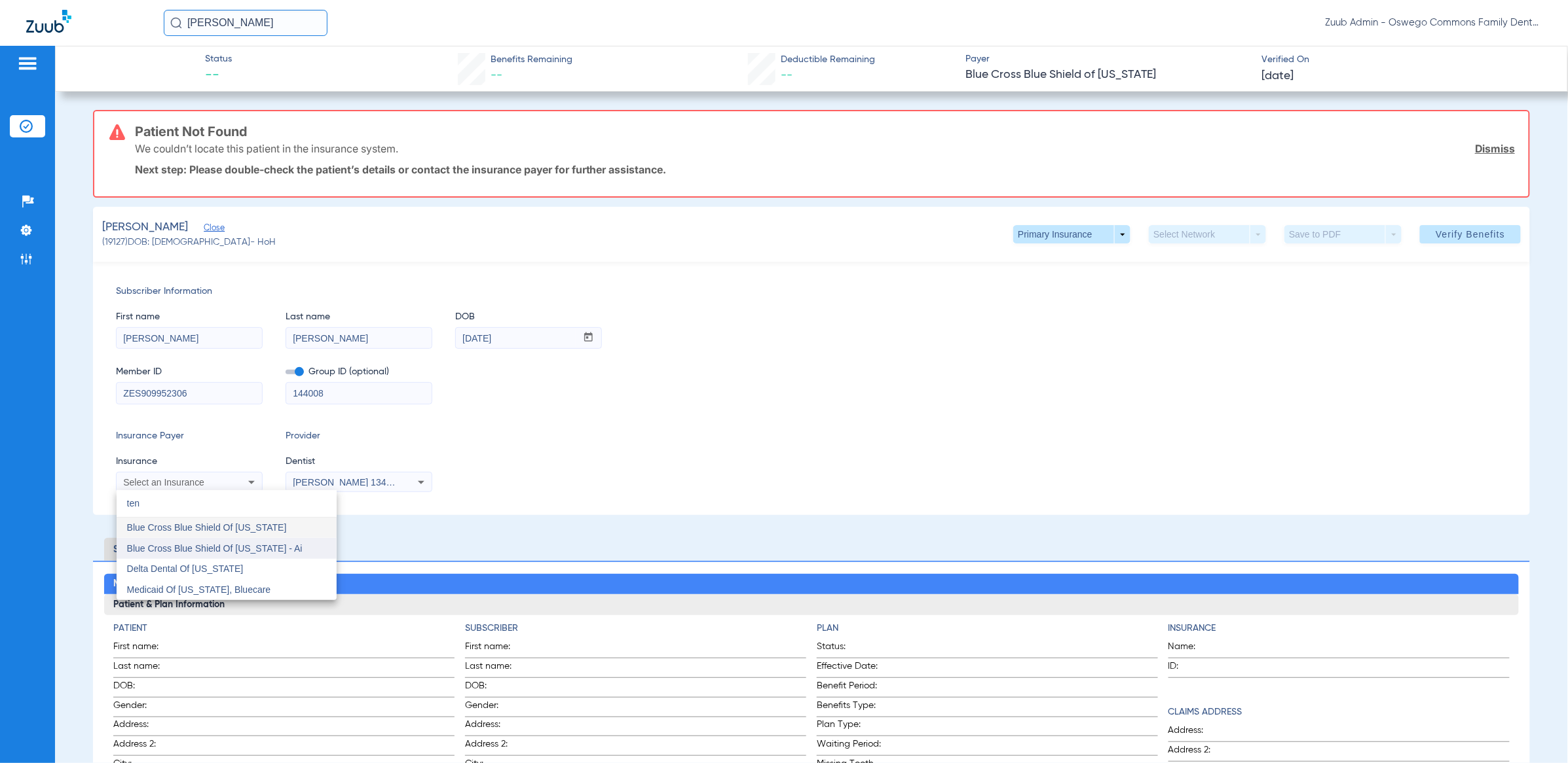
type input "ten"
click at [261, 553] on span "Blue Cross Blue Shield Of [US_STATE] - Ai" at bounding box center [215, 548] width 175 height 11
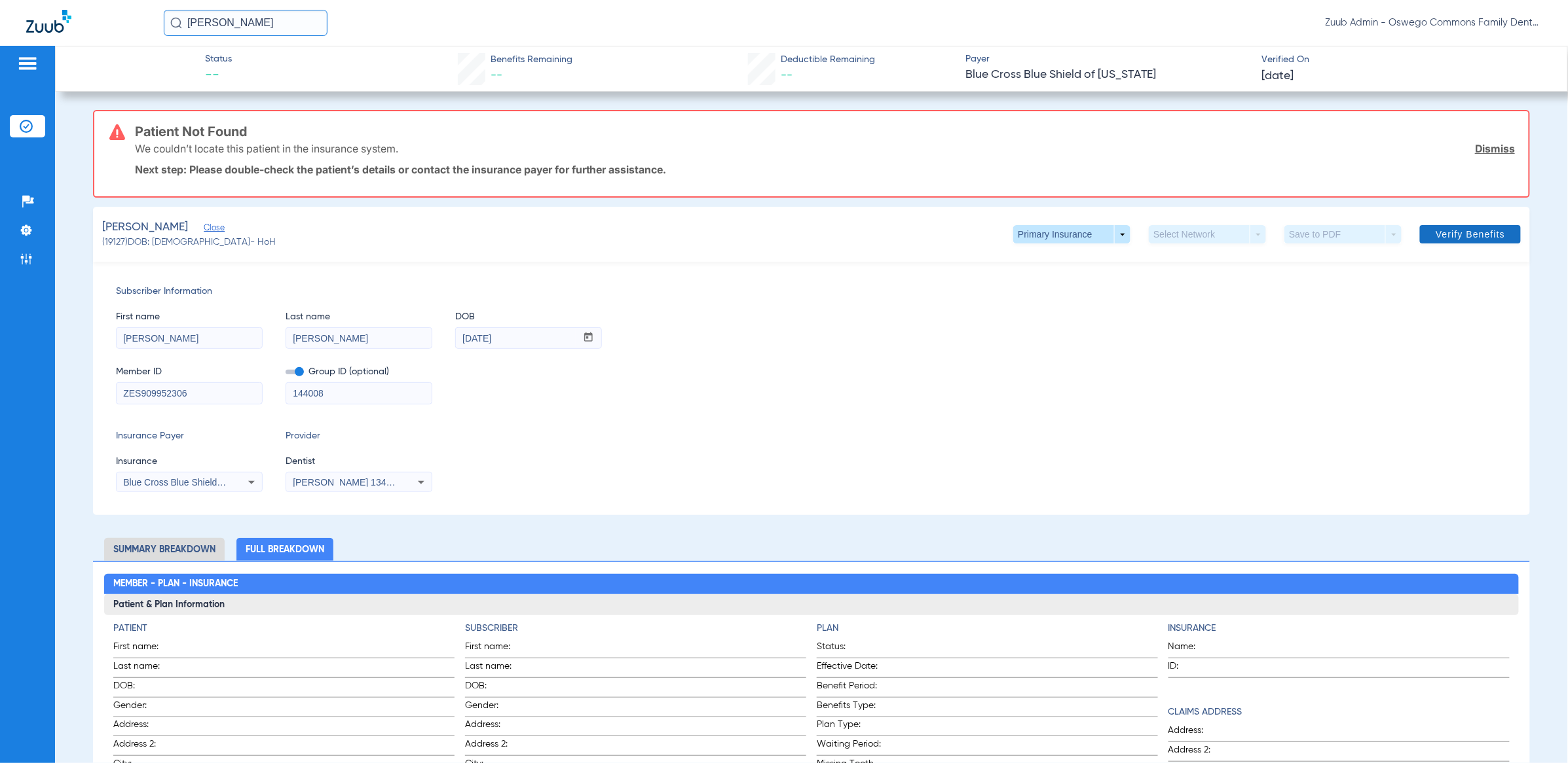
click at [1436, 237] on span "Verify Benefits" at bounding box center [1470, 235] width 70 height 11
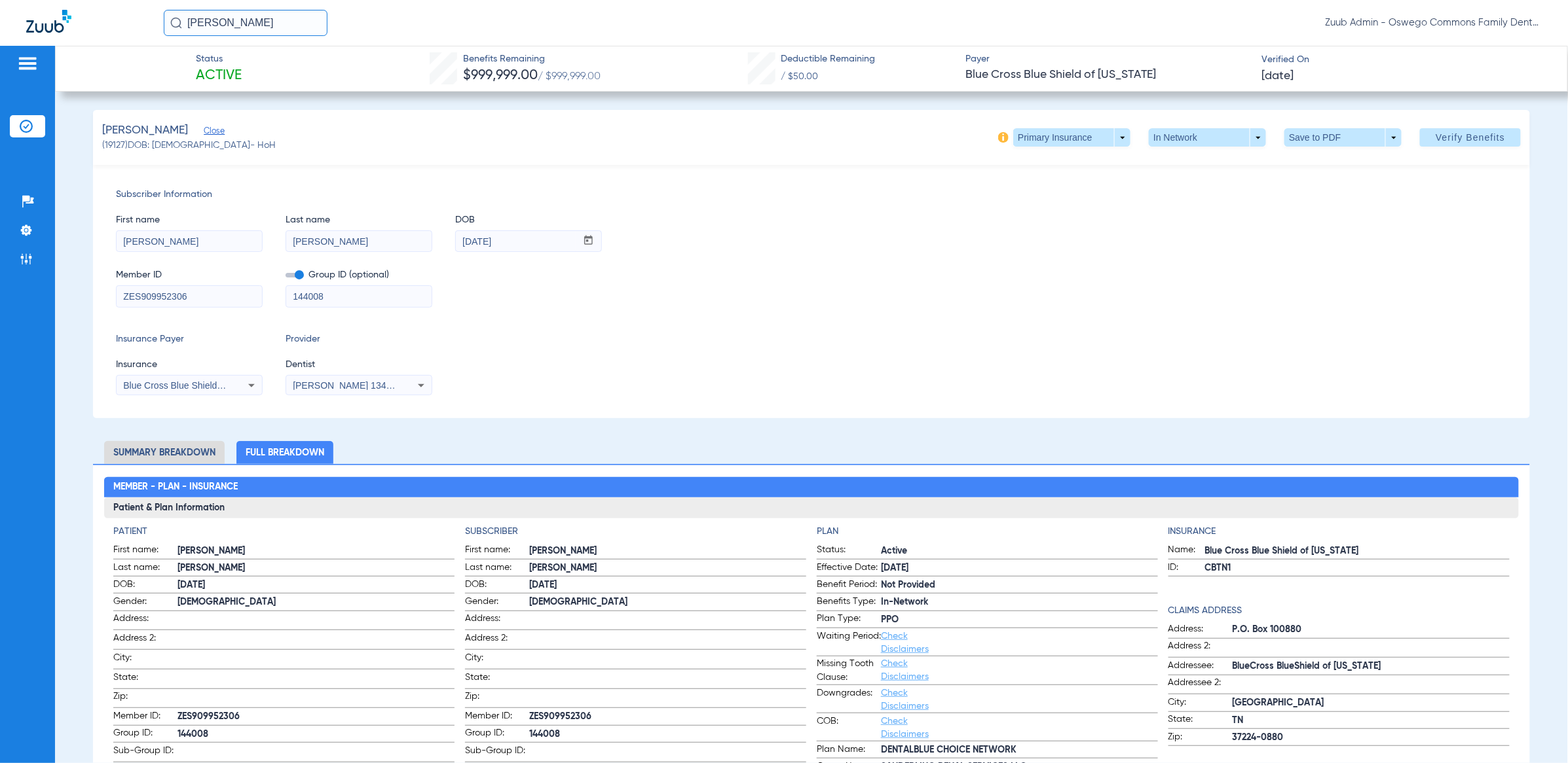
click at [118, 144] on span "(19127) DOB: [DEMOGRAPHIC_DATA] - HoH" at bounding box center [188, 146] width 173 height 13
copy span "19127"
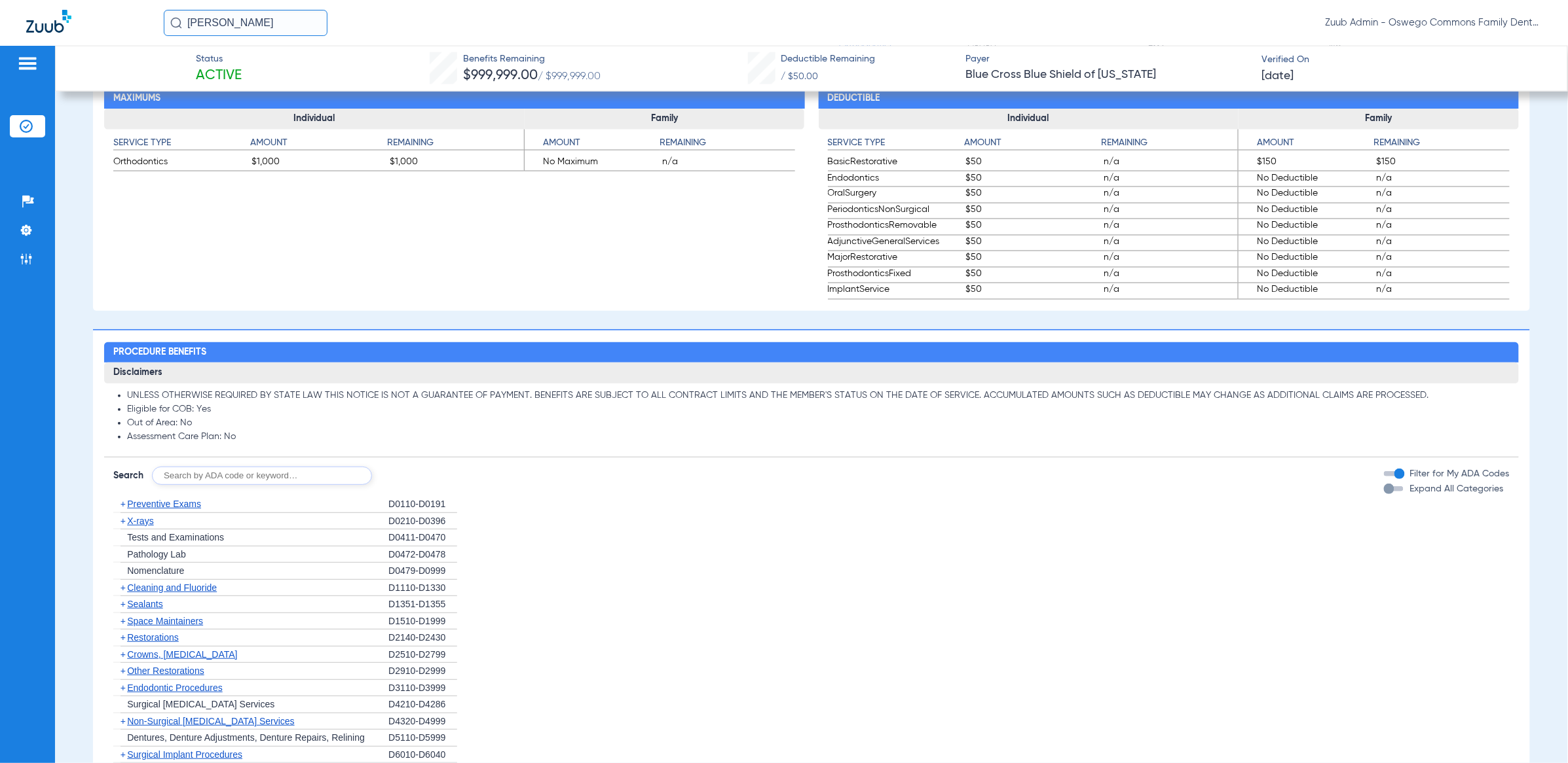
scroll to position [1030, 0]
